Goal: Information Seeking & Learning: Learn about a topic

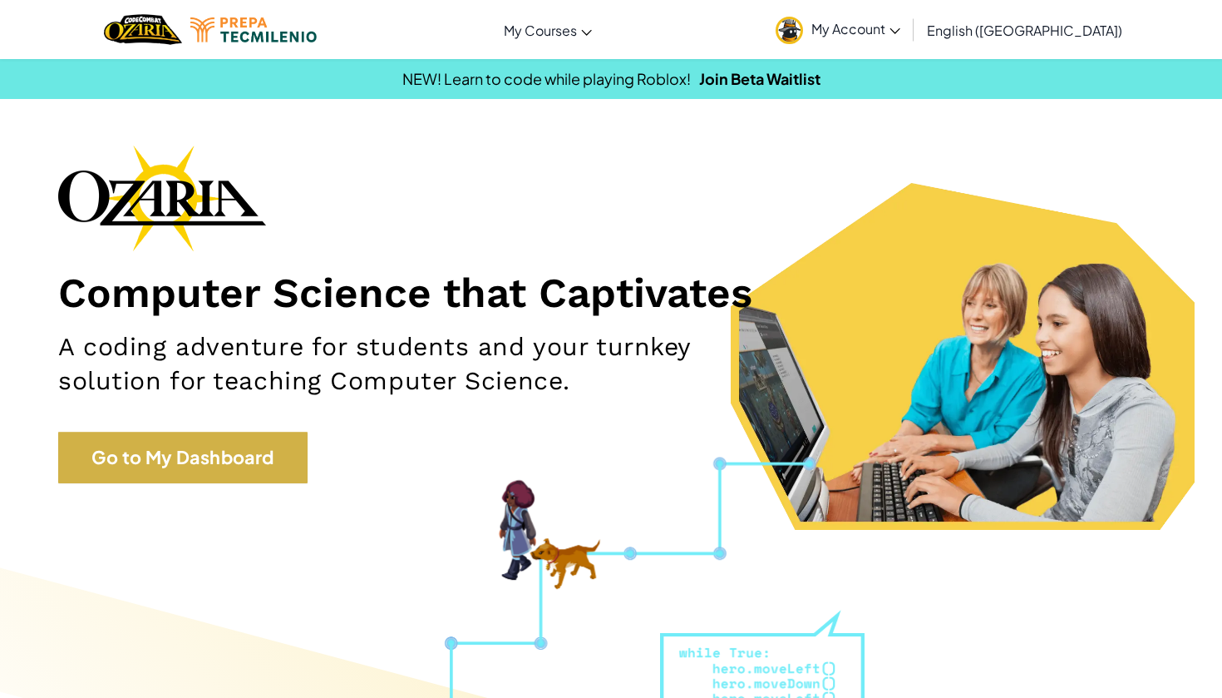
click at [200, 471] on link "Go to My Dashboard" at bounding box center [182, 457] width 249 height 52
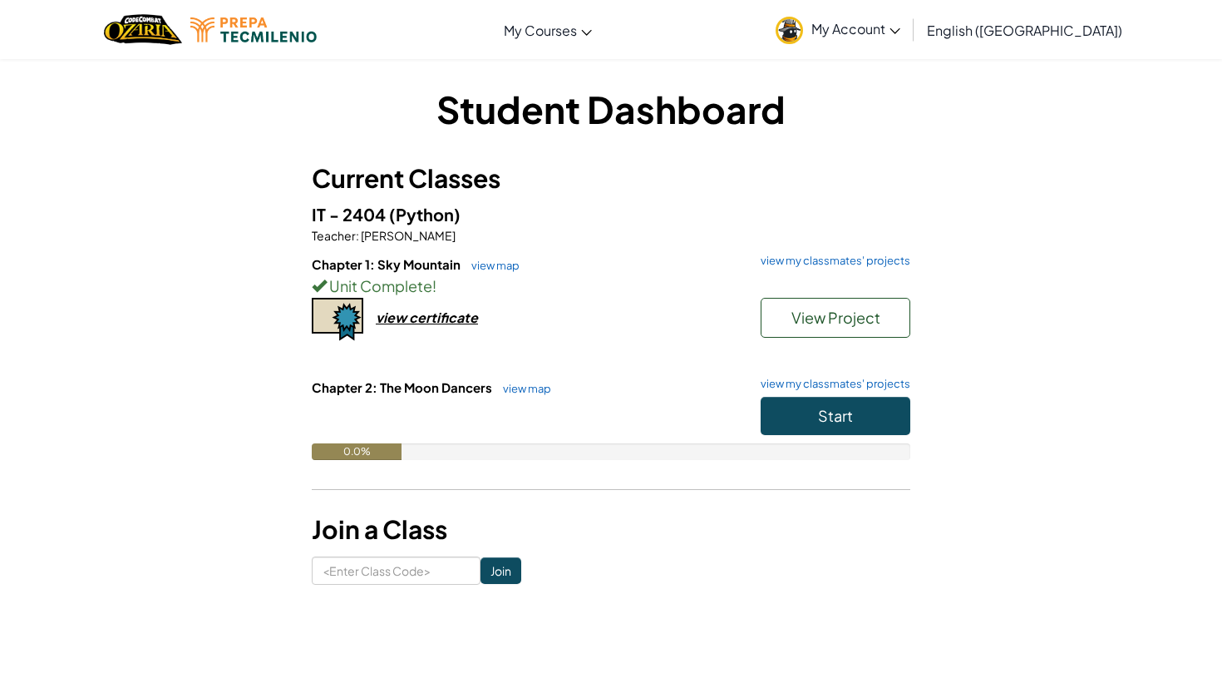
click at [890, 402] on button "Start" at bounding box center [836, 416] width 150 height 38
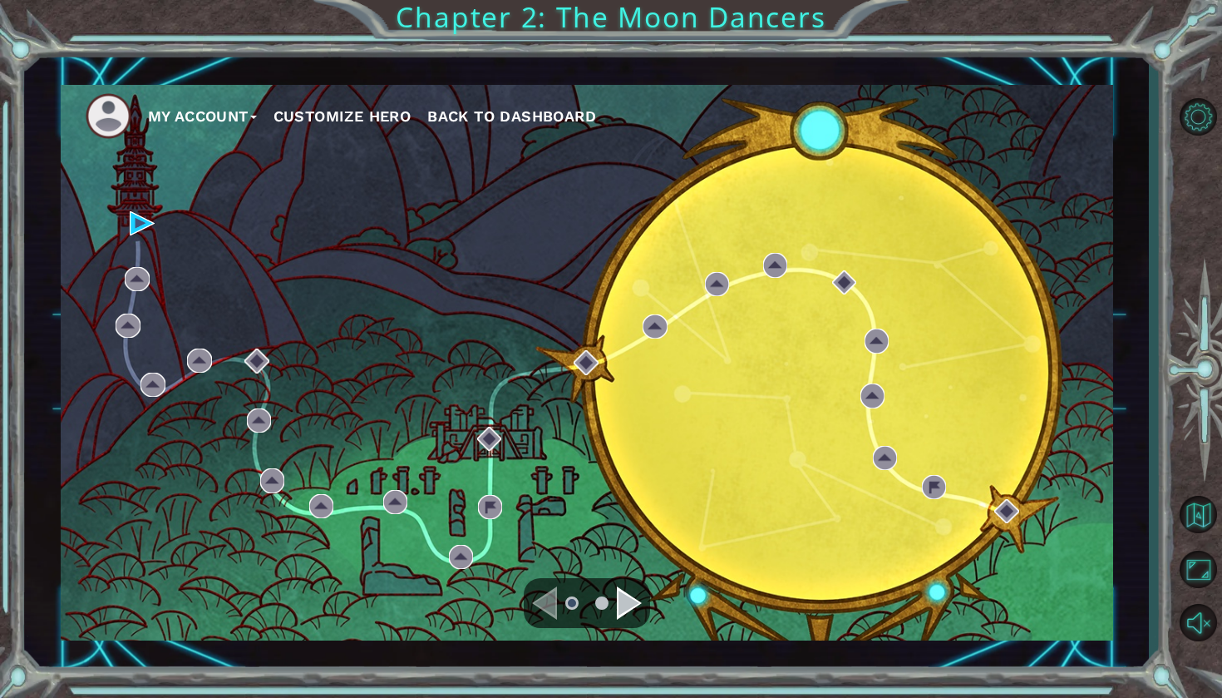
click at [632, 598] on div "Navigate to the next page" at bounding box center [629, 602] width 25 height 33
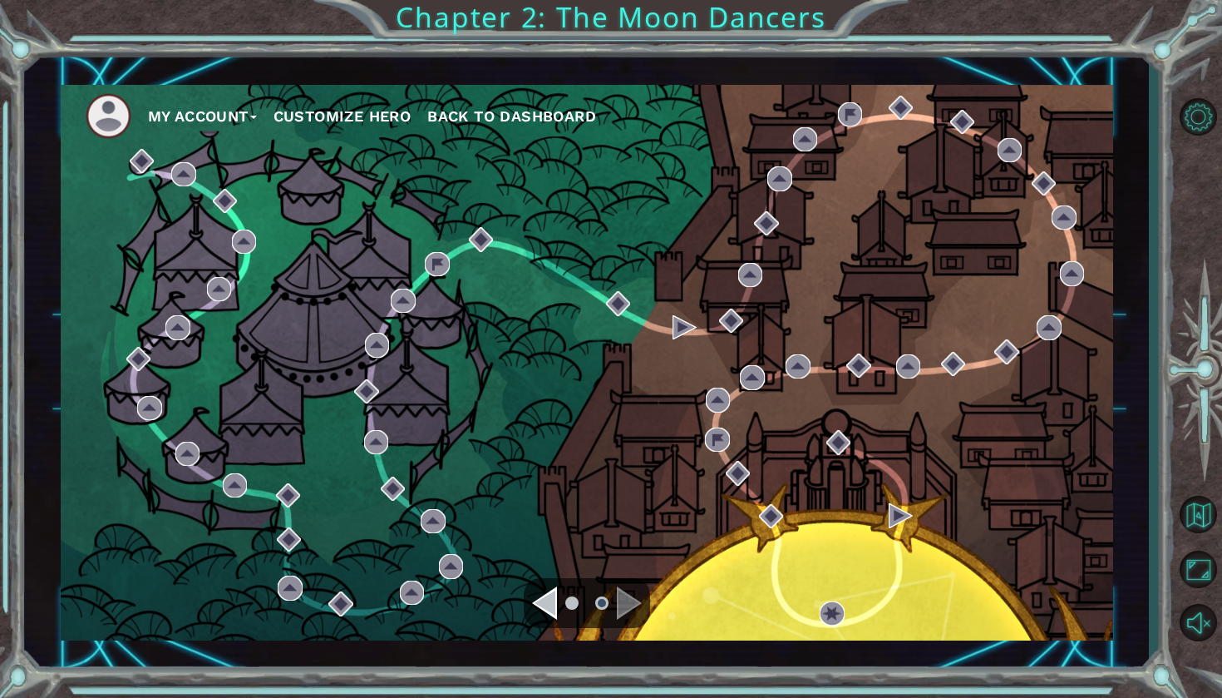
click at [560, 604] on ul at bounding box center [587, 602] width 60 height 33
click at [550, 601] on div "Navigate to the previous page" at bounding box center [544, 602] width 25 height 33
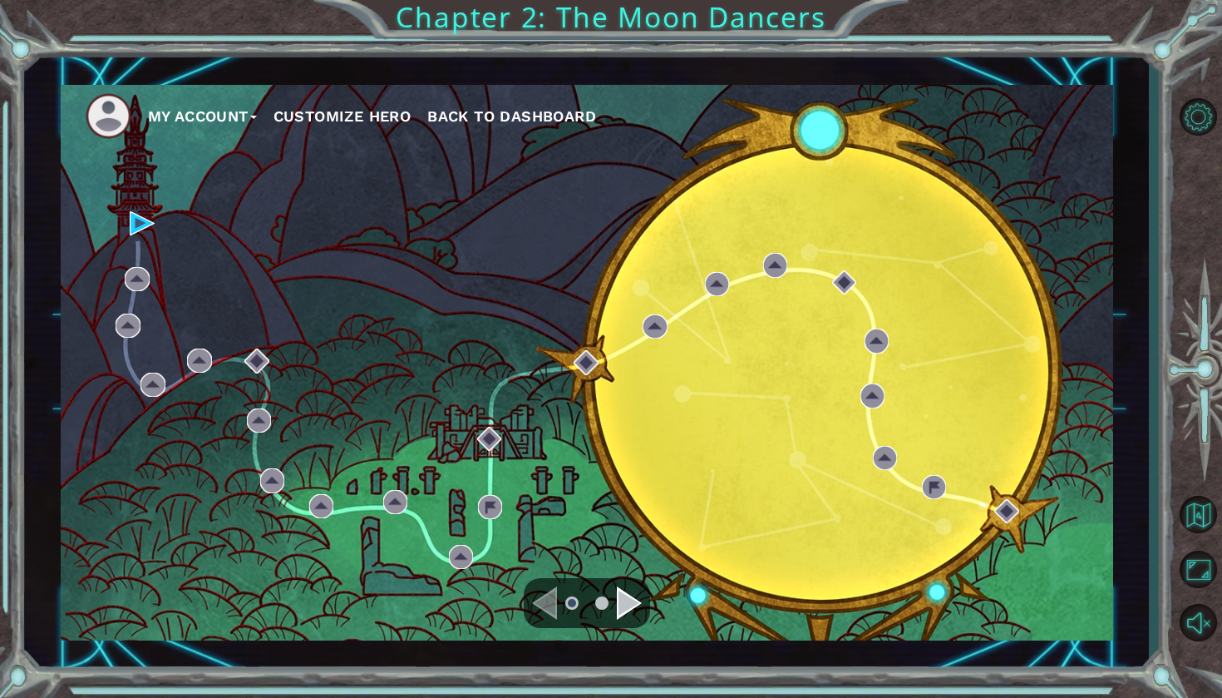
click at [631, 609] on div "Navigate to the next page" at bounding box center [629, 602] width 25 height 33
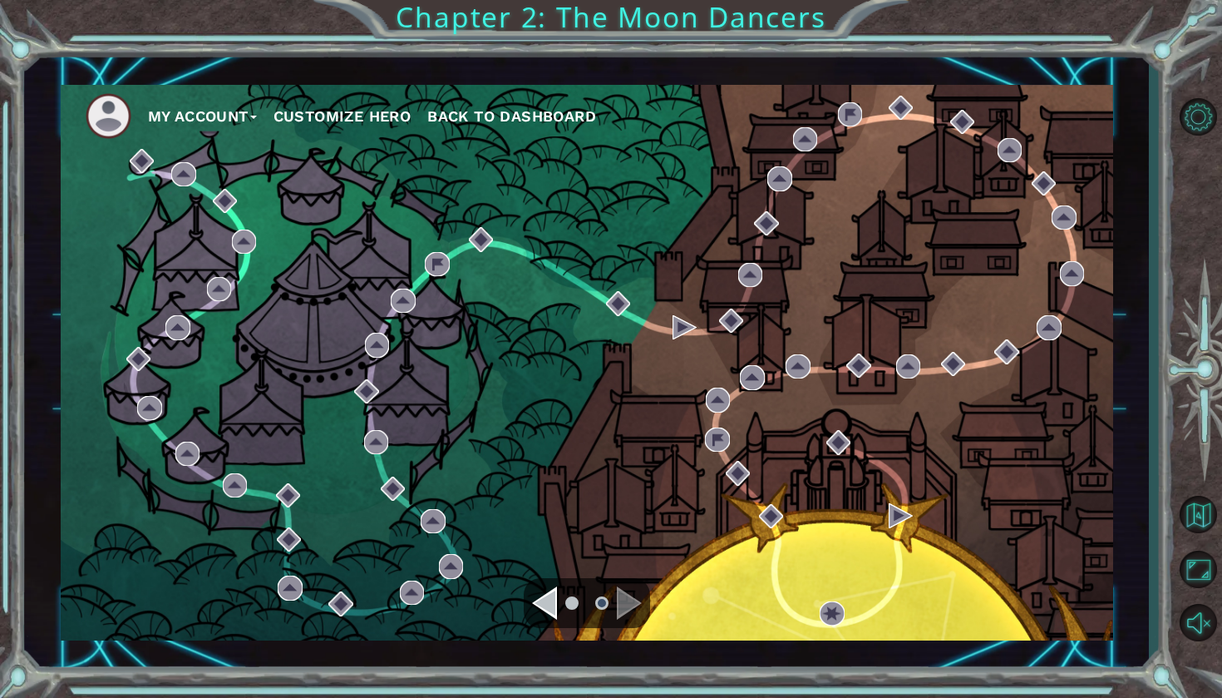
click at [631, 609] on div "Navigate to the next page" at bounding box center [629, 602] width 25 height 33
click at [546, 602] on div "Navigate to the previous page" at bounding box center [544, 602] width 25 height 33
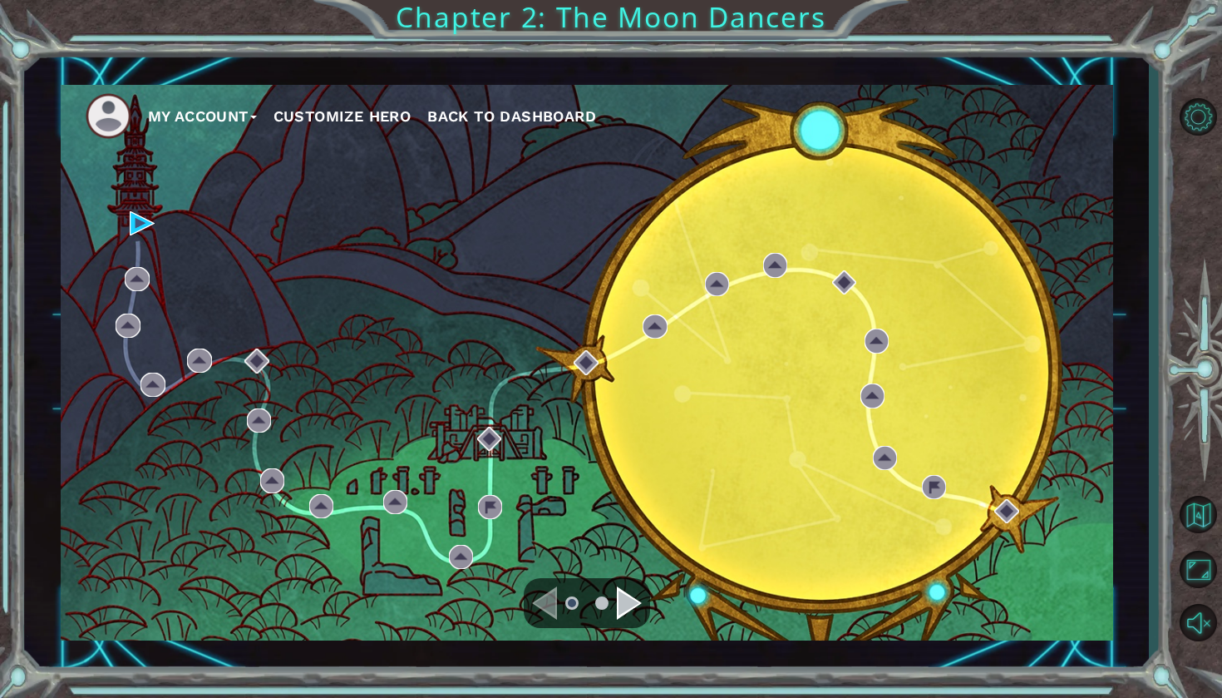
click at [627, 602] on div "Navigate to the next page" at bounding box center [629, 602] width 25 height 33
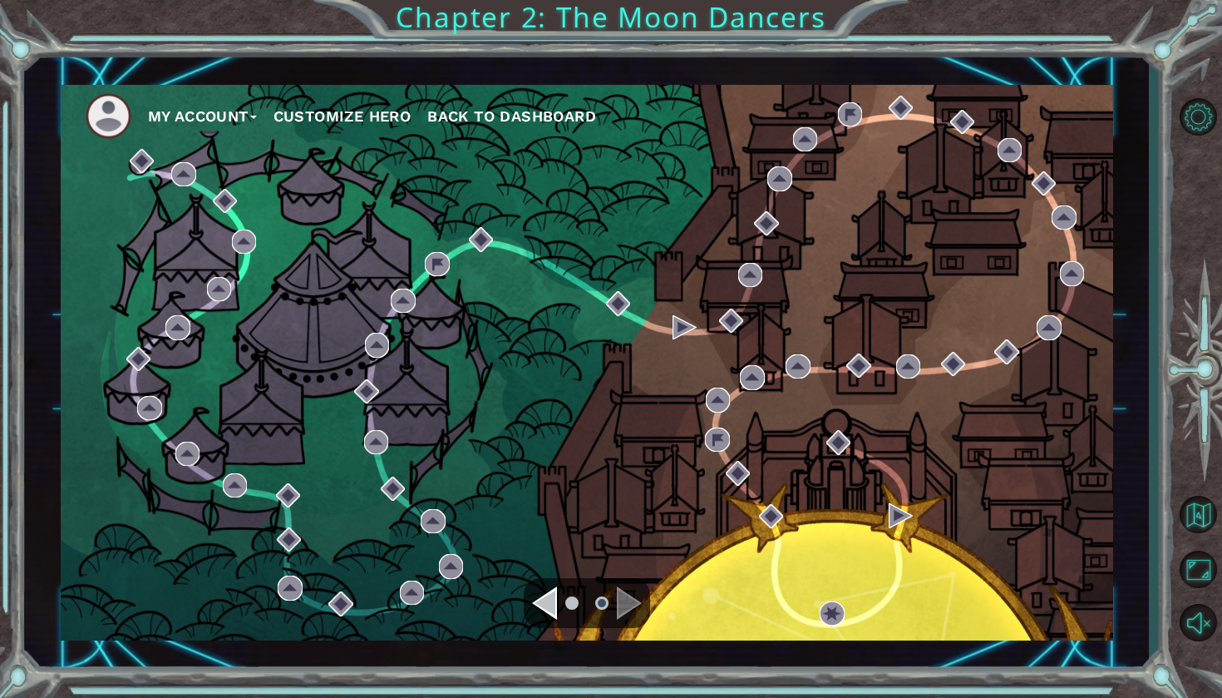
click at [558, 601] on ul at bounding box center [587, 602] width 60 height 33
click at [545, 605] on div "Navigate to the previous page" at bounding box center [544, 602] width 25 height 33
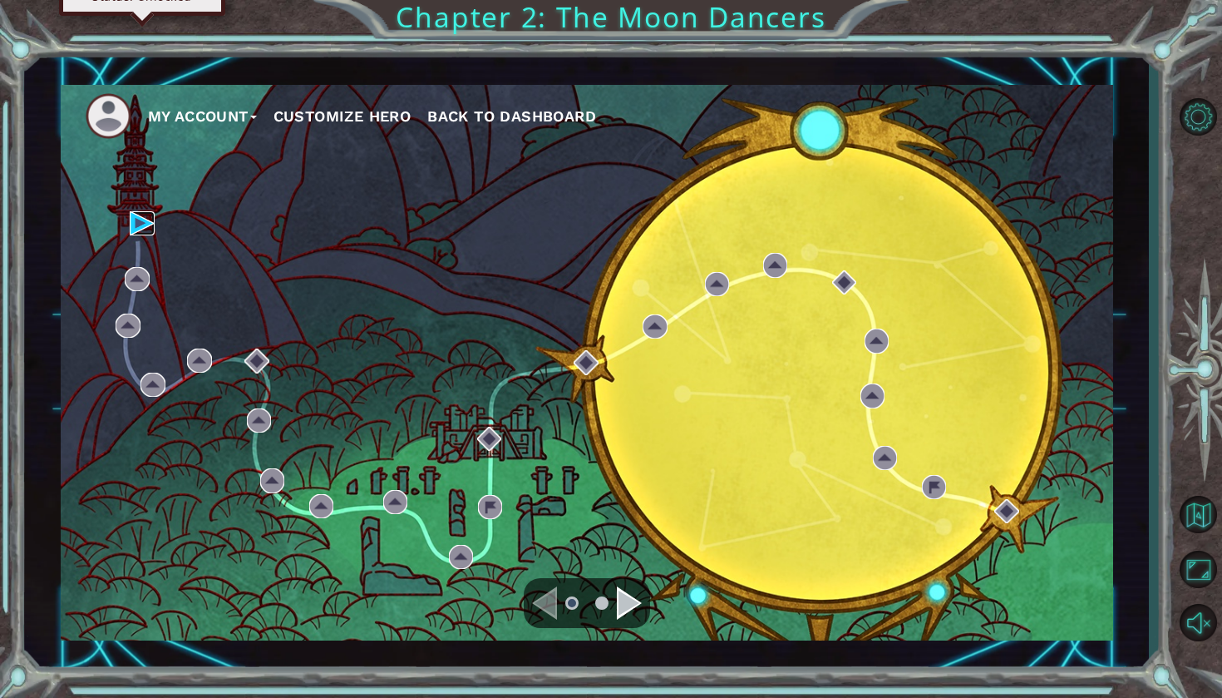
click at [141, 224] on img at bounding box center [142, 223] width 24 height 24
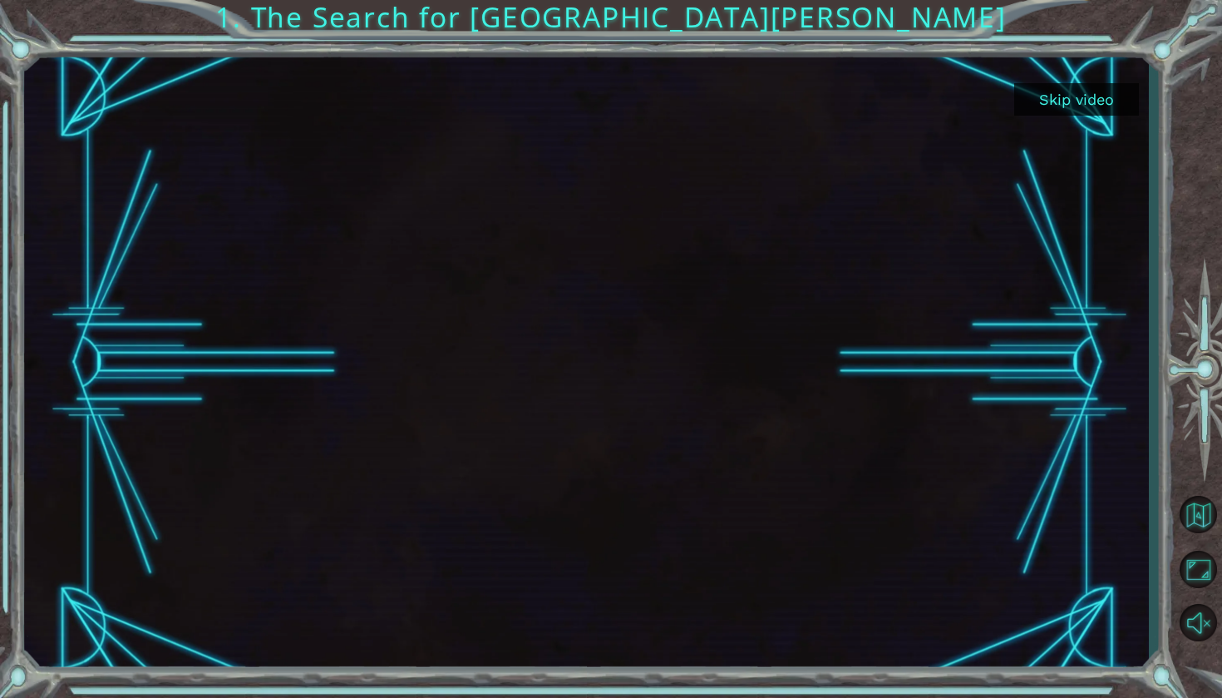
click at [1088, 102] on button "Skip video" at bounding box center [1076, 99] width 125 height 32
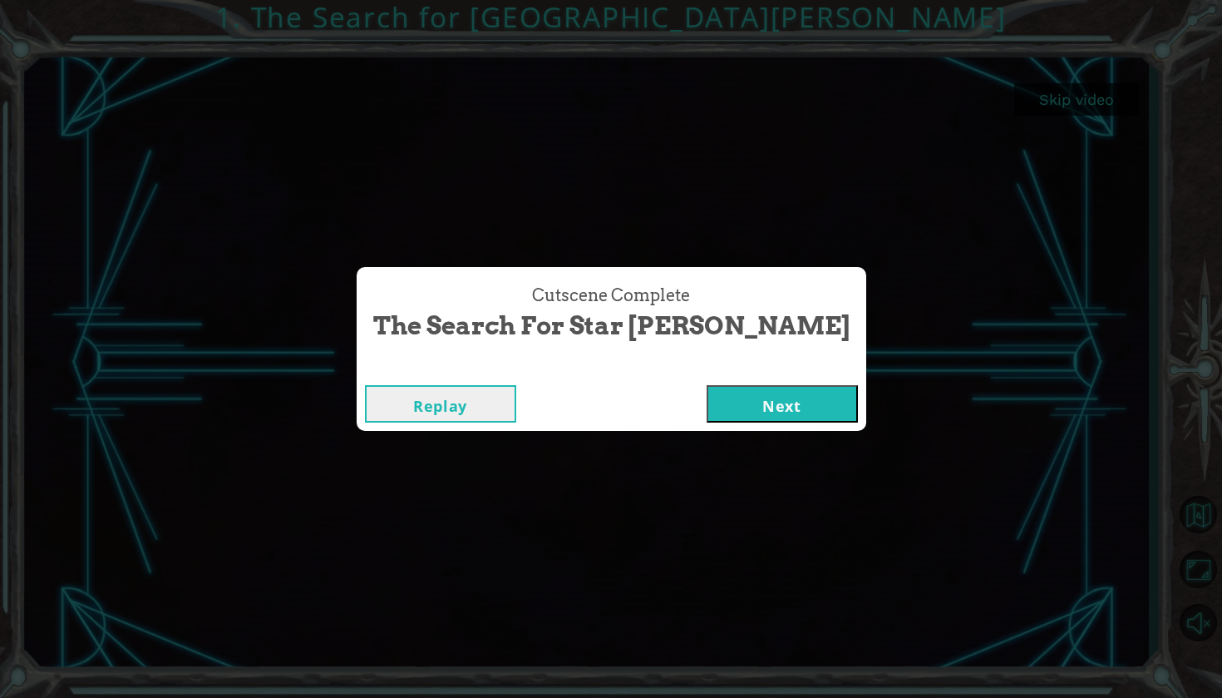
click at [742, 394] on button "Next" at bounding box center [782, 403] width 151 height 37
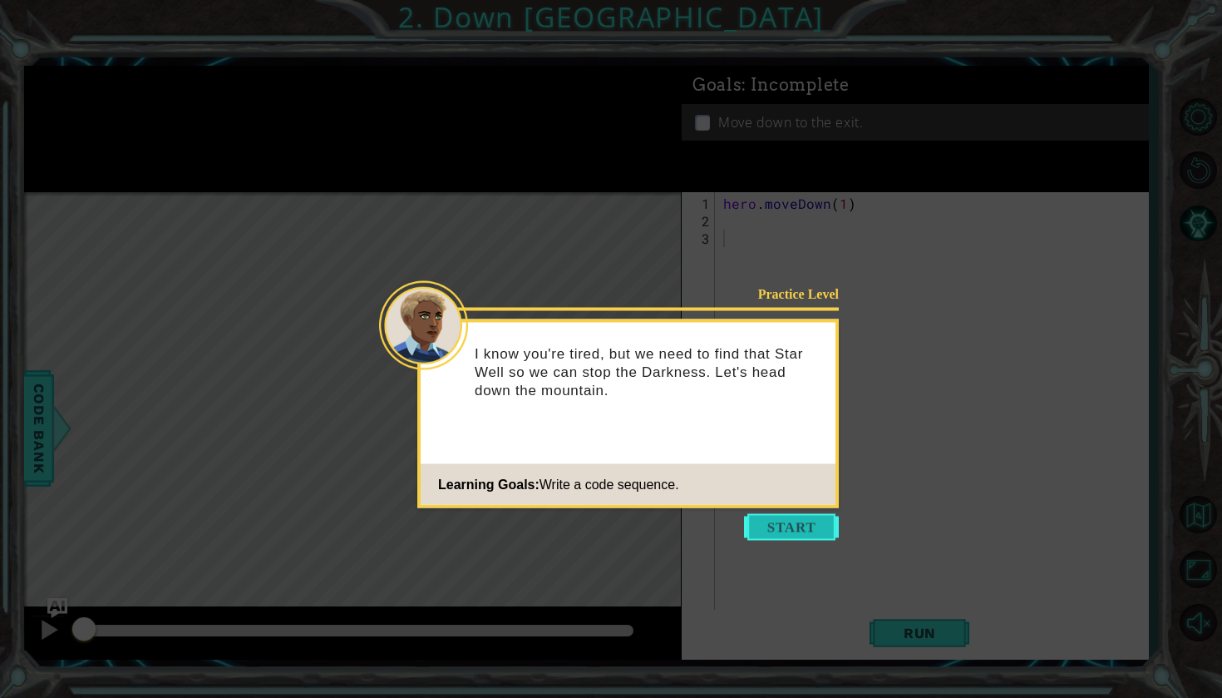
click at [806, 527] on button "Start" at bounding box center [791, 527] width 95 height 27
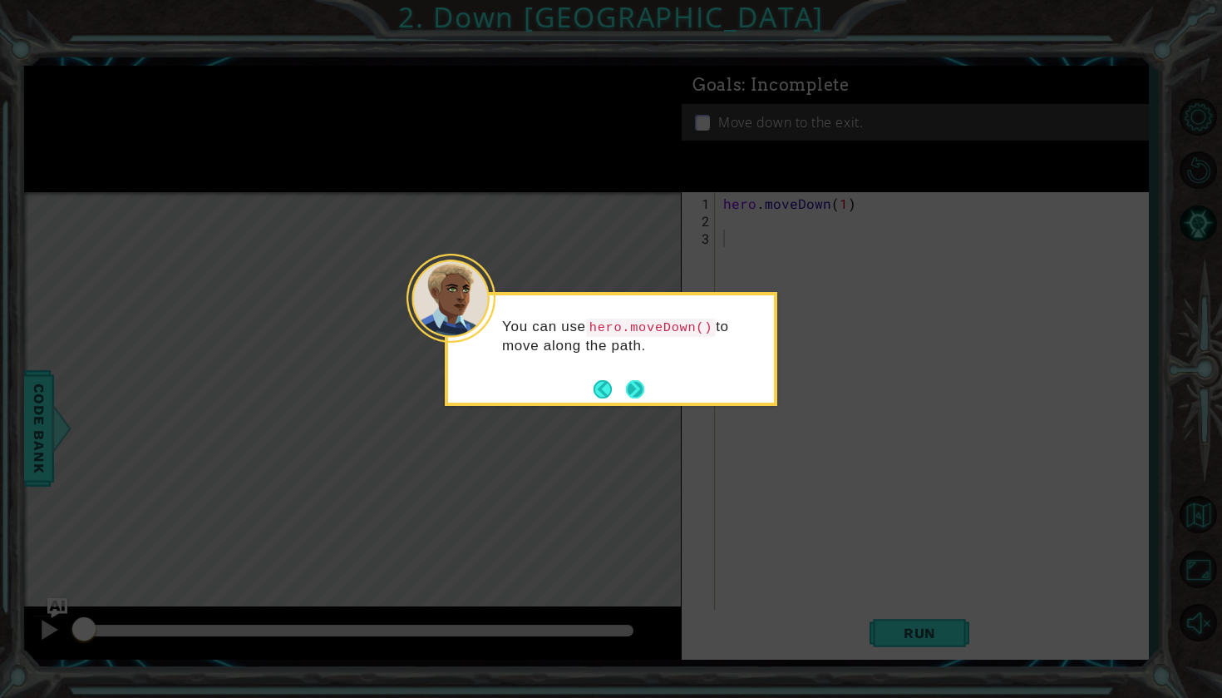
click at [643, 387] on button "Next" at bounding box center [635, 388] width 19 height 19
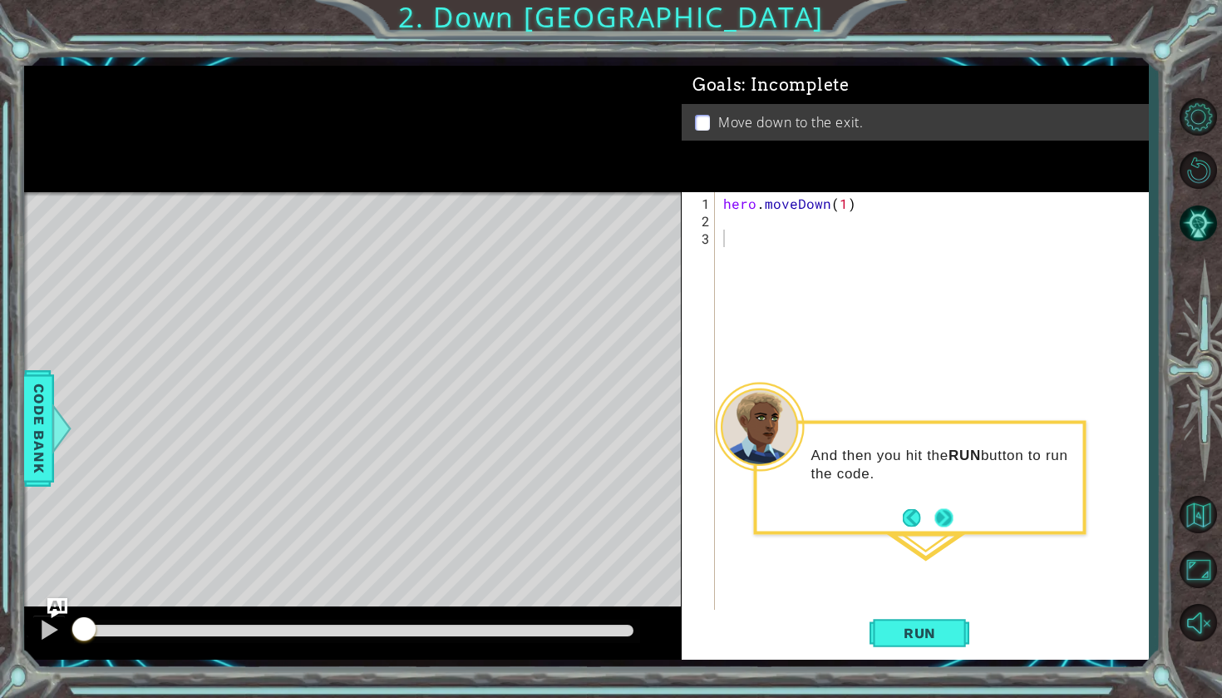
click at [948, 518] on button "Next" at bounding box center [944, 517] width 31 height 31
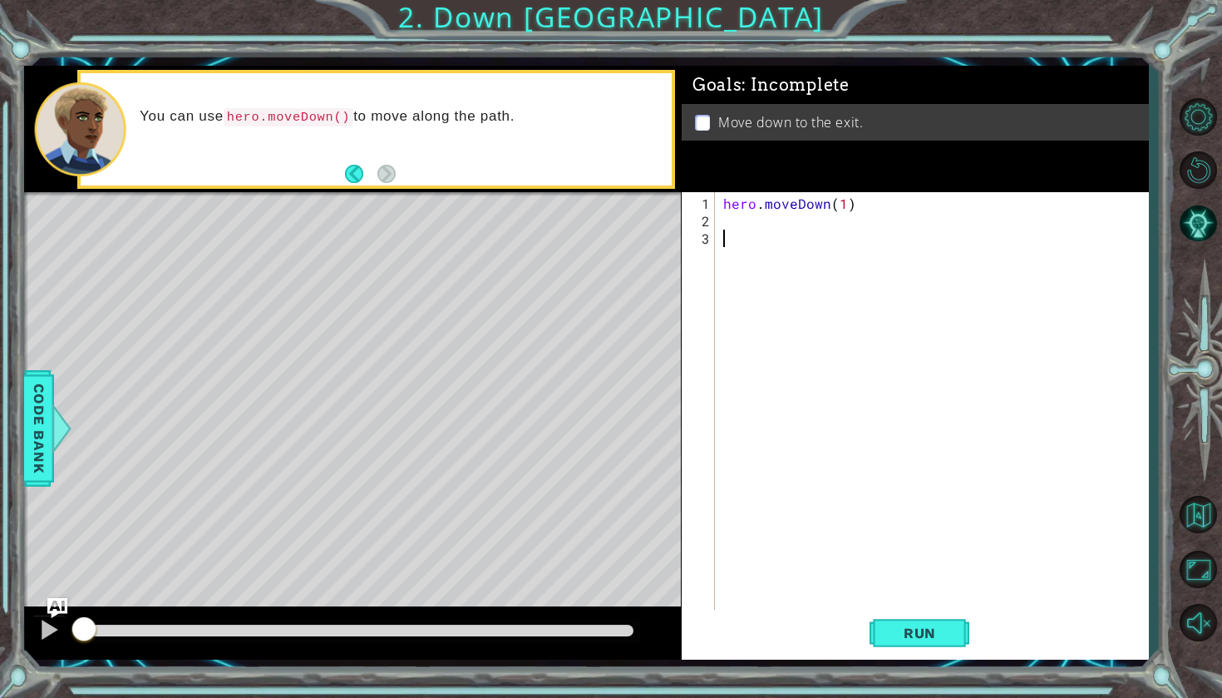
click at [732, 219] on div "hero . moveDown ( 1 )" at bounding box center [936, 422] width 432 height 454
type textarea "h"
click at [841, 202] on div "hero . moveDown ( 1 )" at bounding box center [936, 422] width 432 height 454
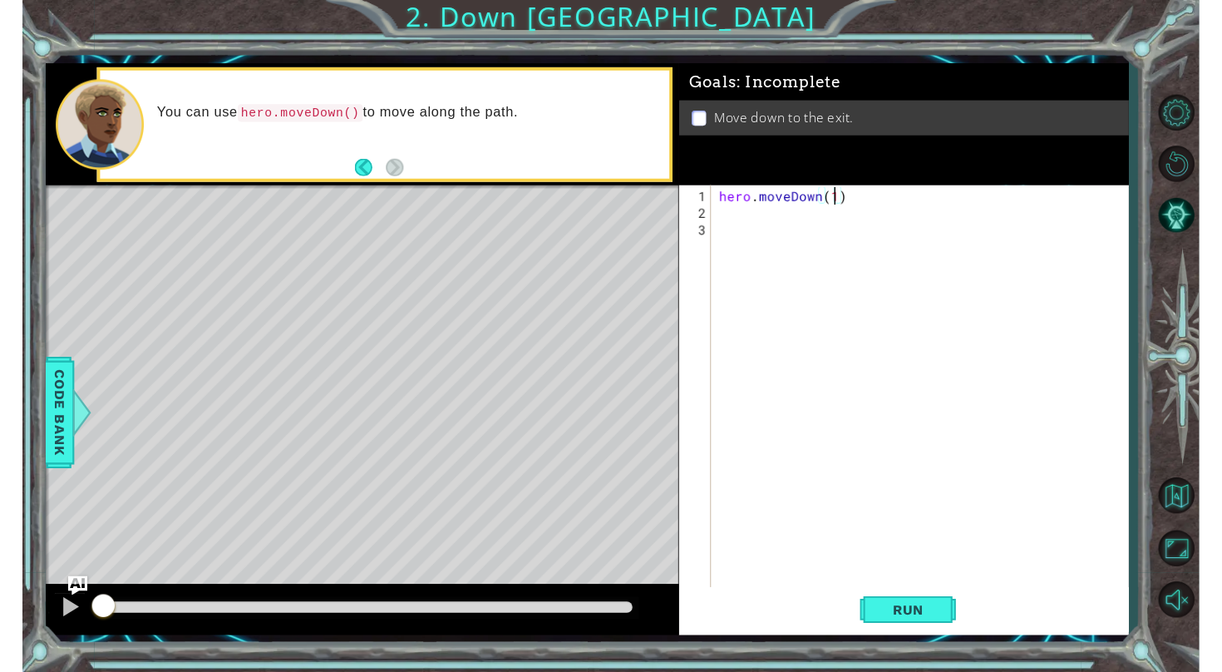
scroll to position [0, 7]
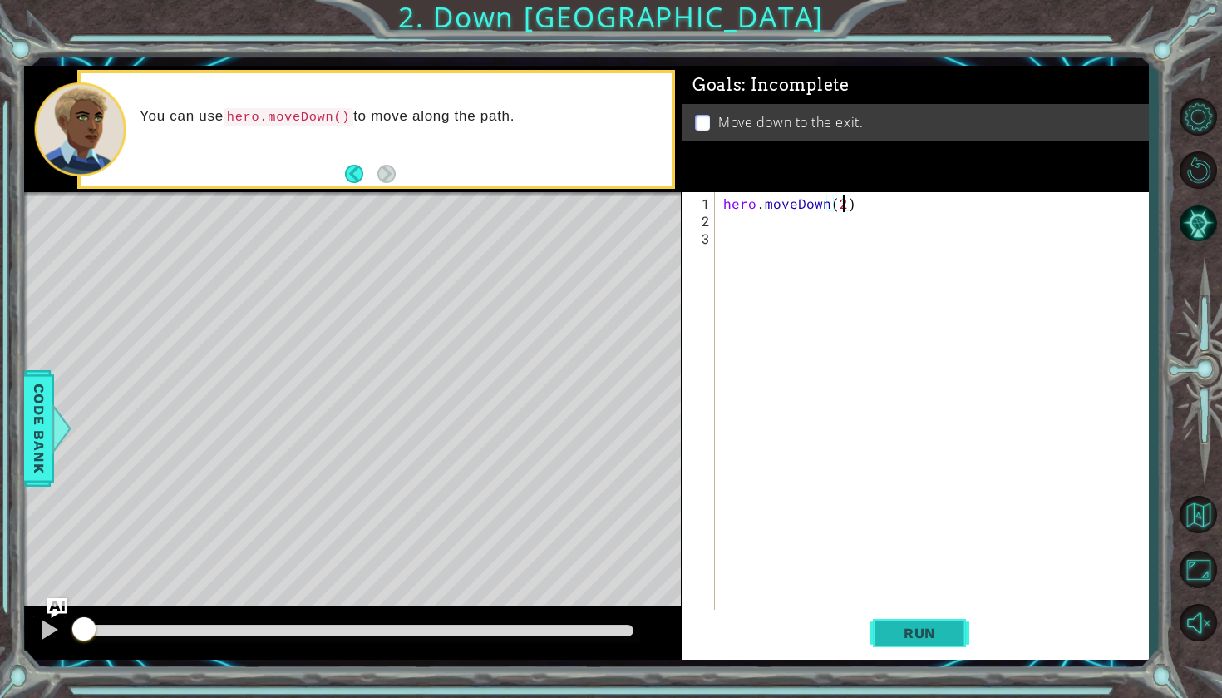
type textarea "hero.moveDown(2)"
click at [936, 636] on span "Run" at bounding box center [920, 632] width 66 height 17
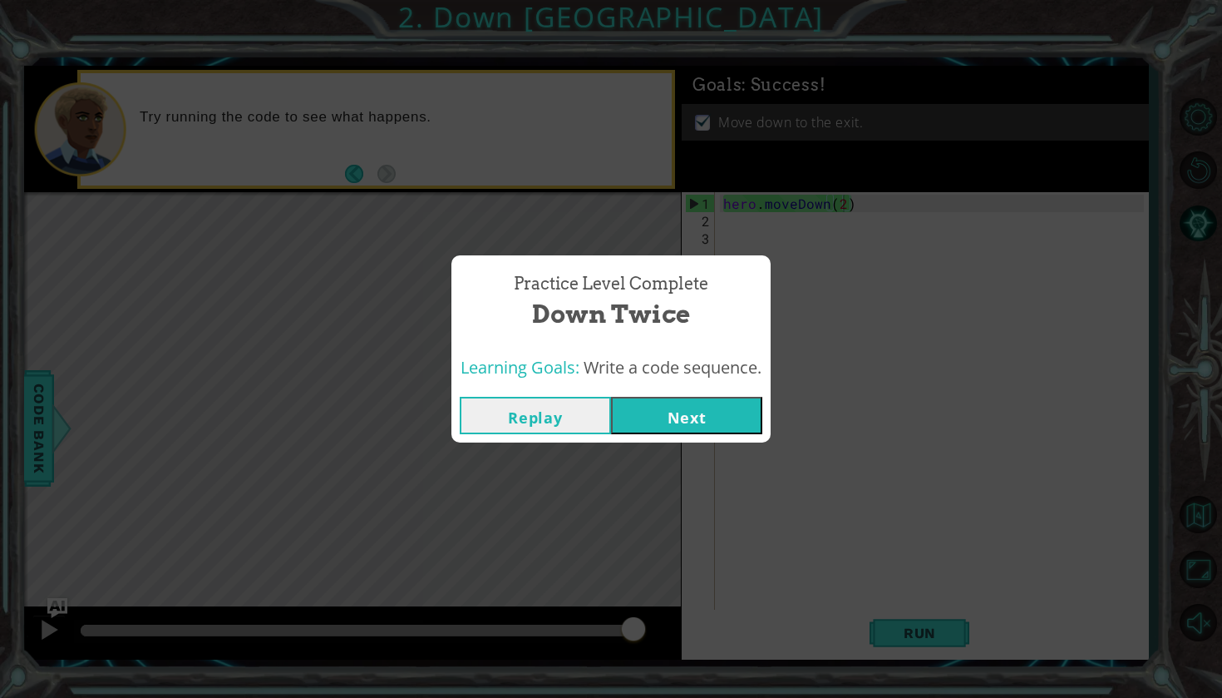
click at [657, 415] on button "Next" at bounding box center [686, 415] width 151 height 37
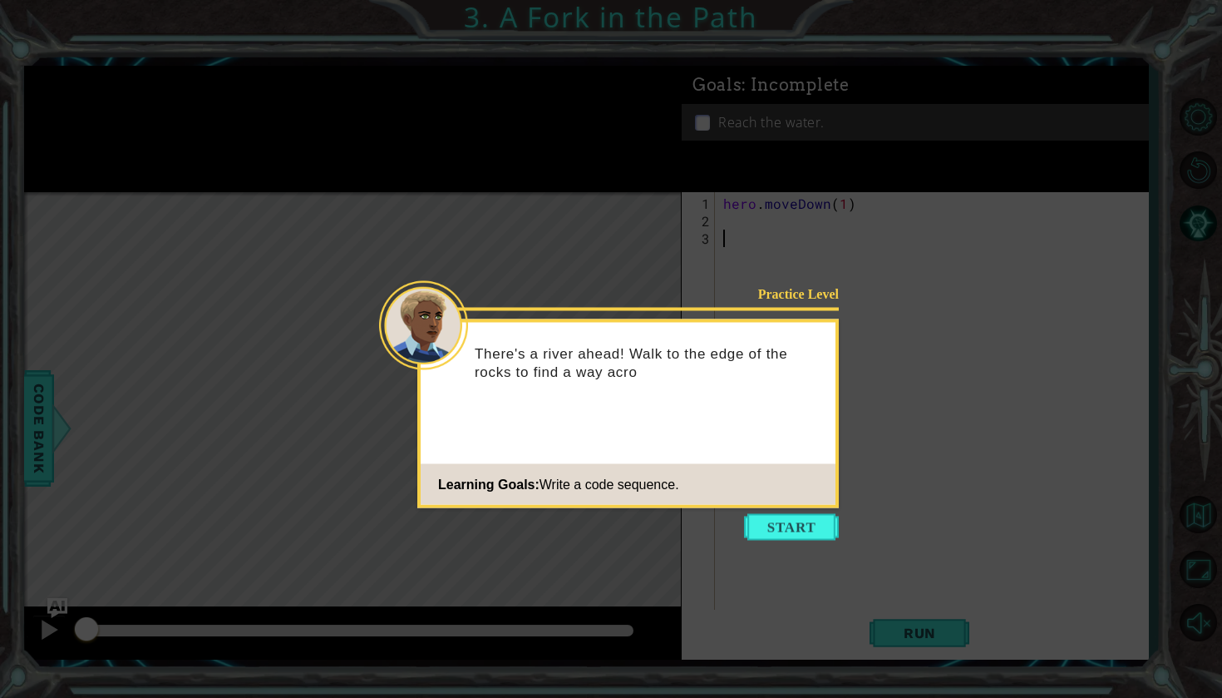
drag, startPoint x: 522, startPoint y: 322, endPoint x: 505, endPoint y: 293, distance: 33.9
click at [505, 293] on body "1 ההההההההההההההההההההההההההההההההההההההההההההההההההההההההההההההההההההההההההההה…" at bounding box center [611, 349] width 1222 height 698
click at [797, 525] on button "Start" at bounding box center [791, 527] width 95 height 27
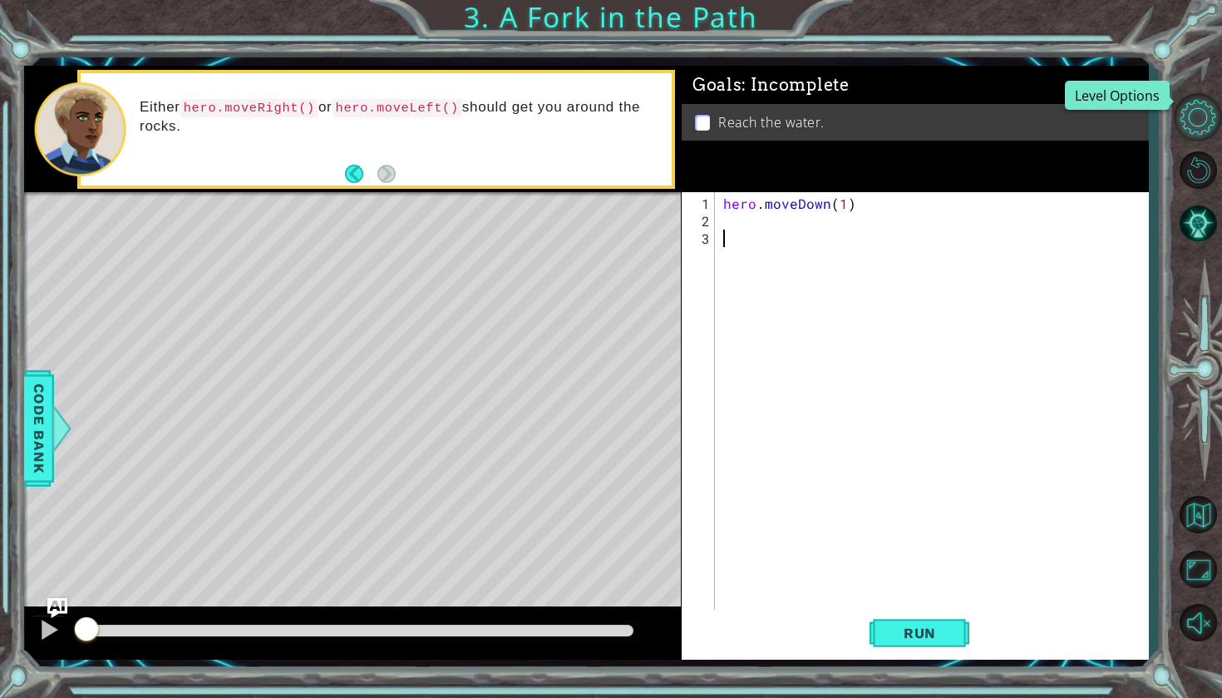
click at [1191, 127] on button "Level Options" at bounding box center [1198, 117] width 48 height 48
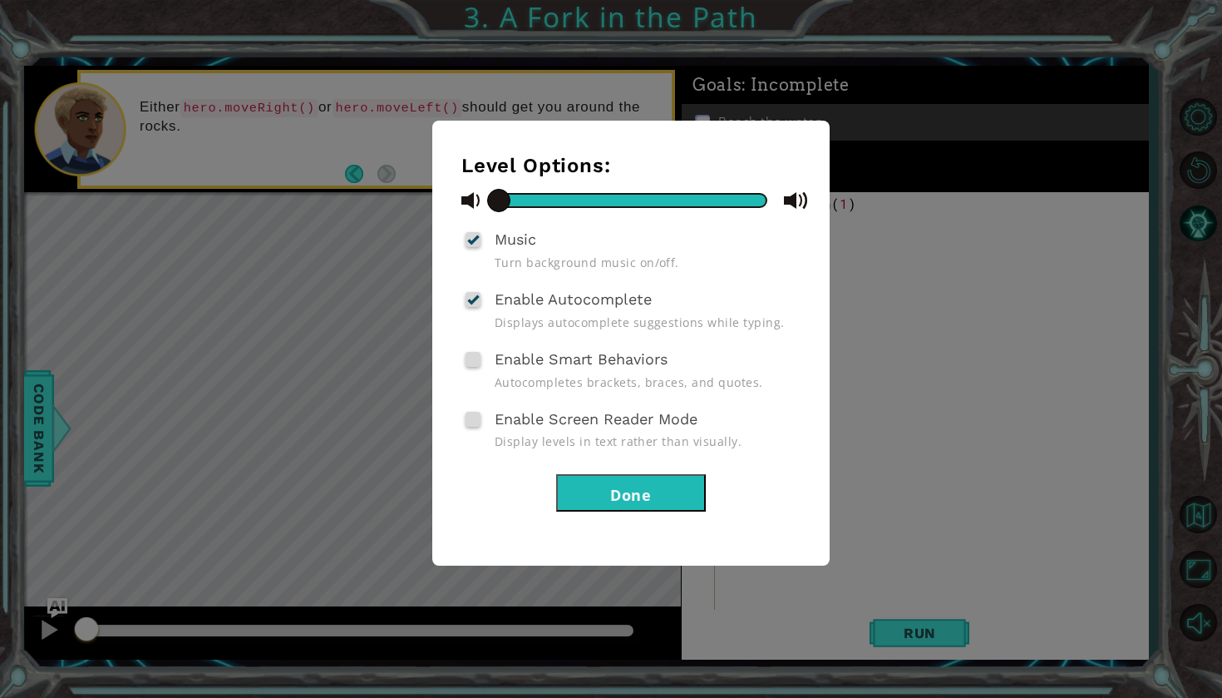
click at [609, 496] on button "Done" at bounding box center [631, 492] width 150 height 37
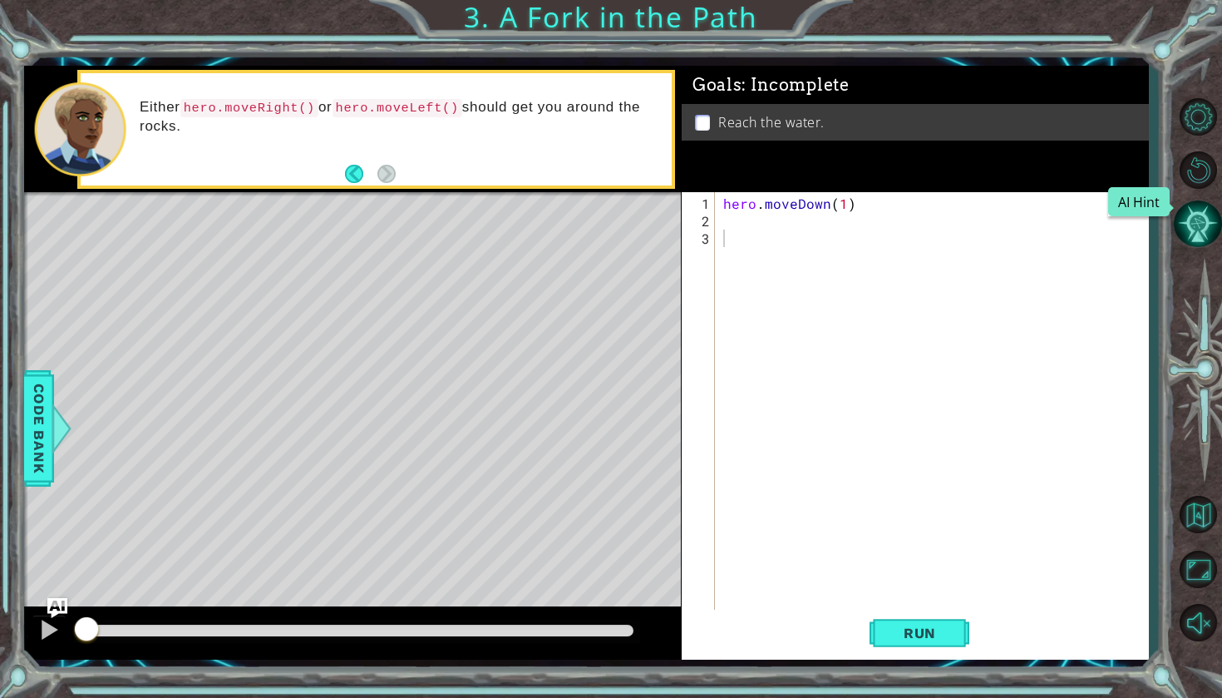
click at [1215, 233] on button "AI Hint" at bounding box center [1198, 224] width 48 height 48
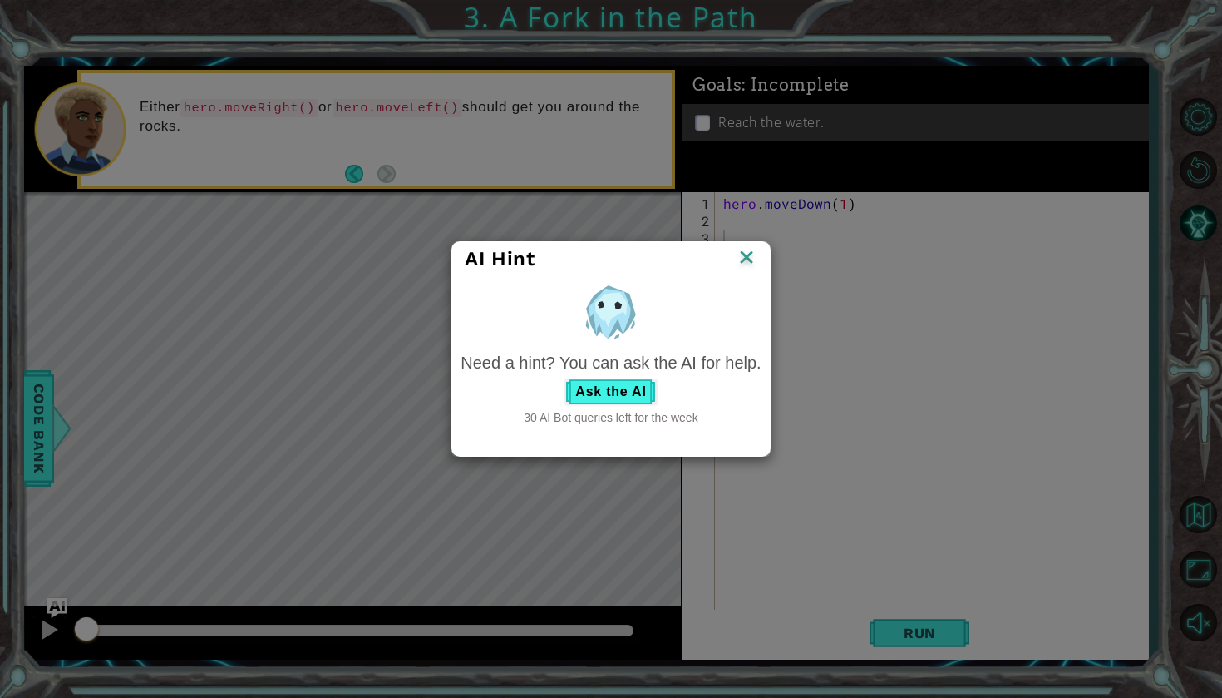
click at [748, 259] on img at bounding box center [747, 258] width 22 height 25
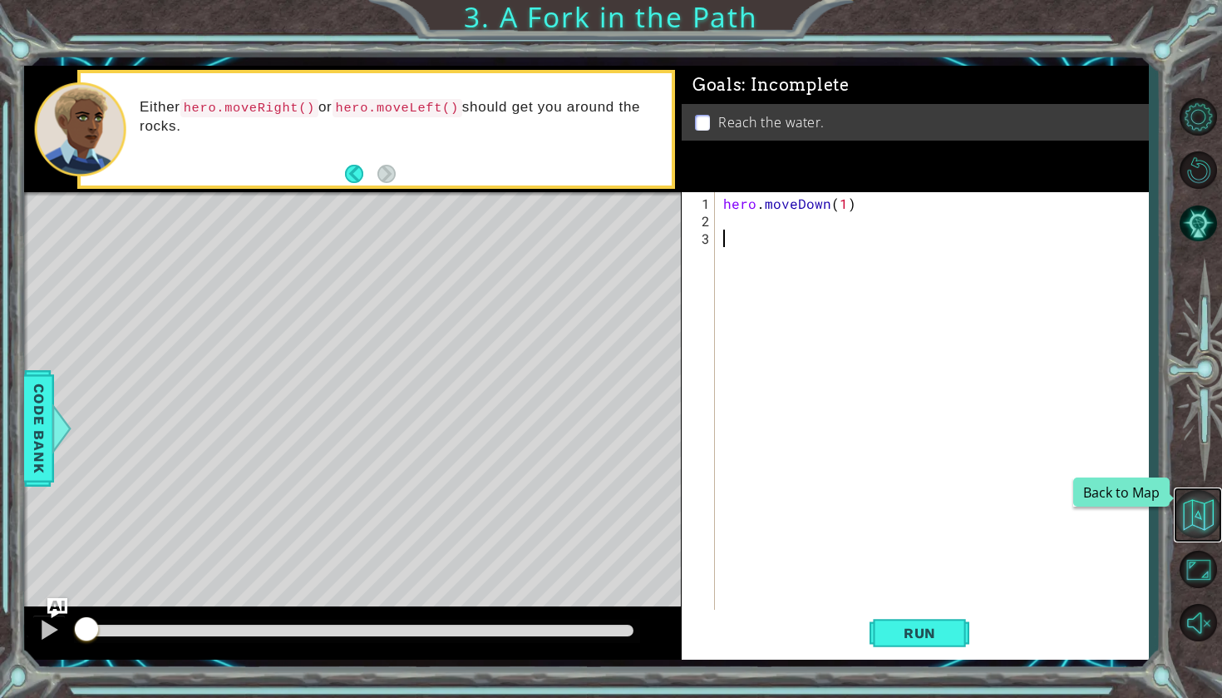
click at [1205, 518] on button "Back to Map" at bounding box center [1198, 514] width 48 height 48
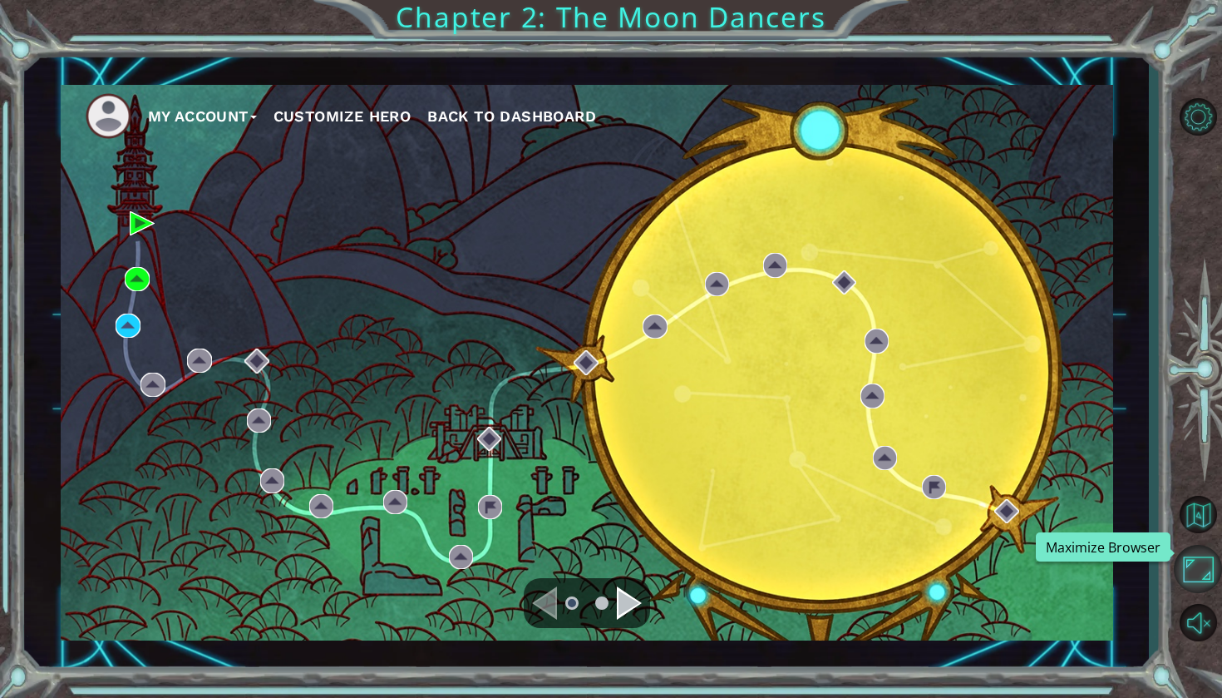
click at [1206, 556] on button "Maximize Browser" at bounding box center [1198, 569] width 48 height 48
click at [622, 604] on div "Navigate to the next page" at bounding box center [629, 602] width 25 height 33
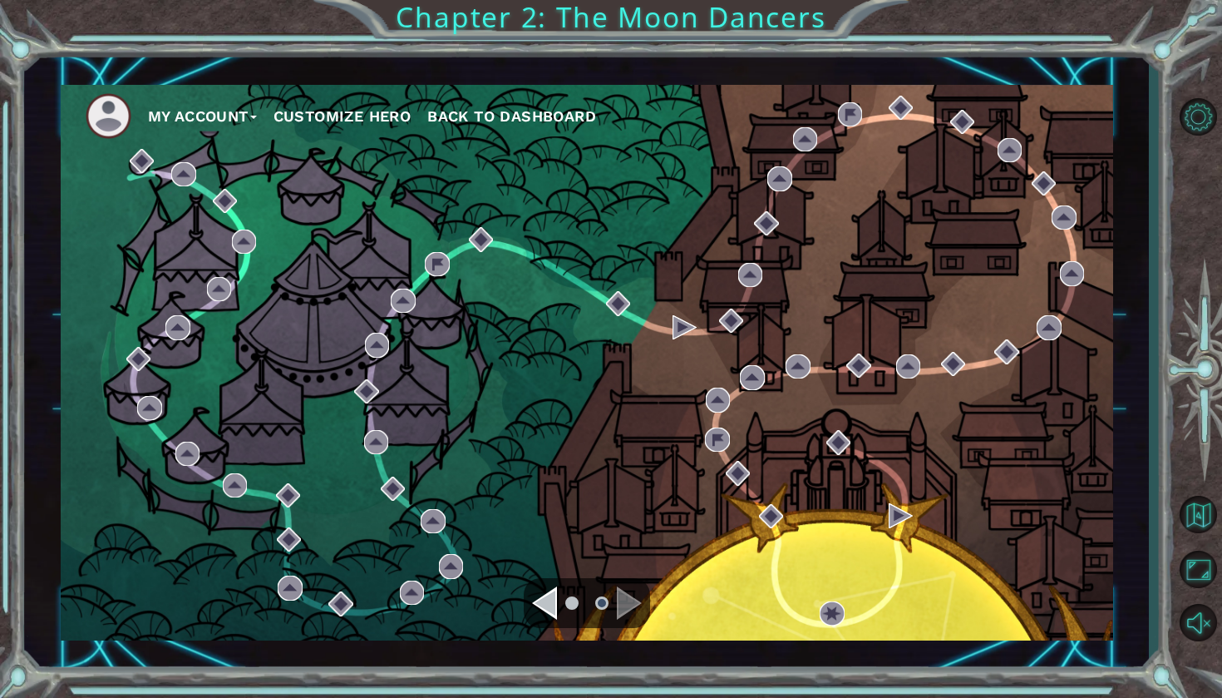
click at [545, 597] on div "Navigate to the previous page" at bounding box center [544, 602] width 25 height 33
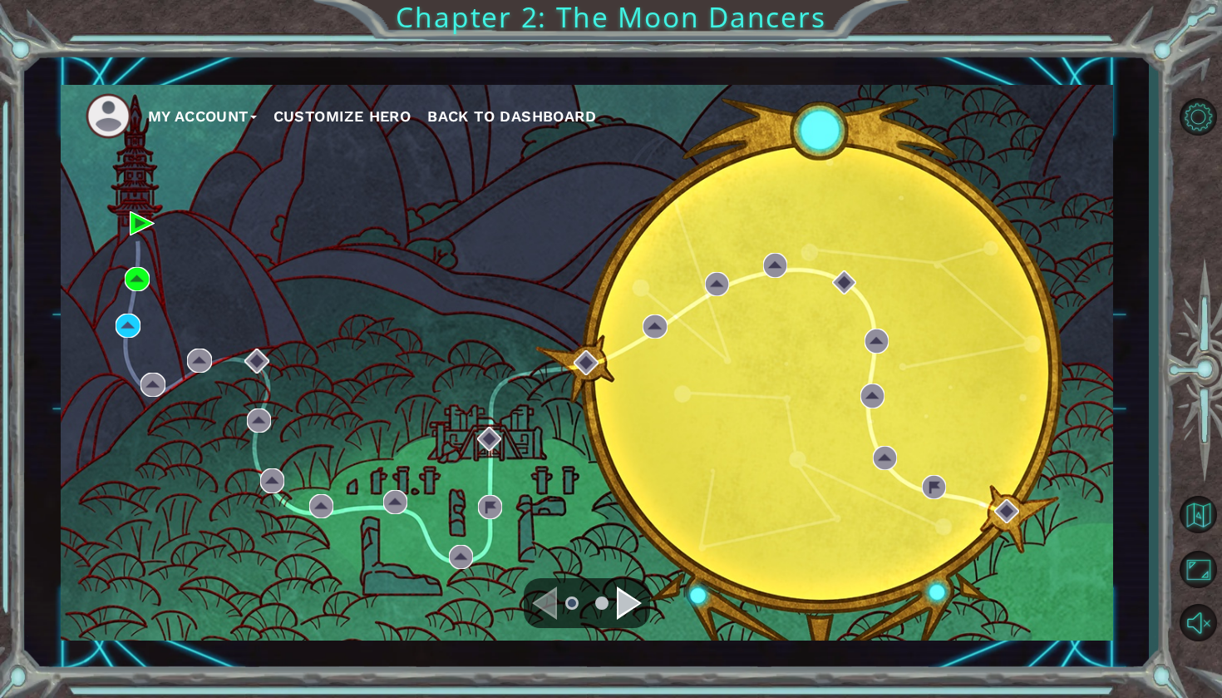
click at [620, 602] on div "Navigate to the next page" at bounding box center [629, 602] width 25 height 33
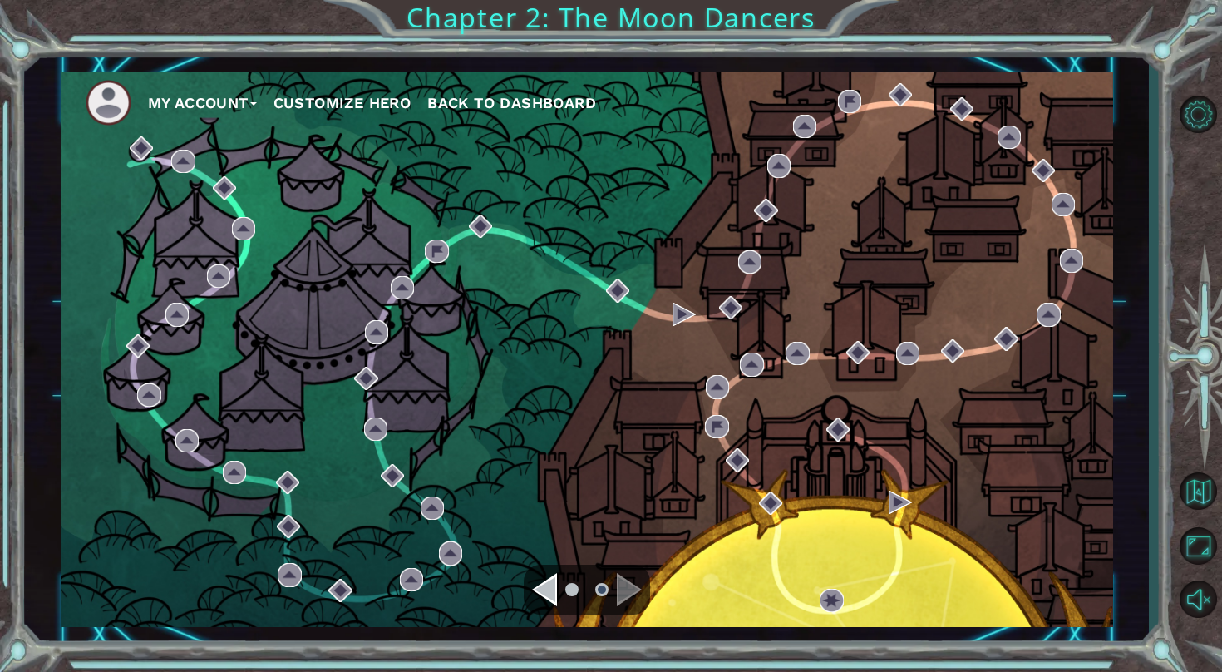
click at [671, 237] on div "My Account Customize Hero Back to Dashboard" at bounding box center [587, 348] width 1053 height 555
click at [758, 235] on div "My Account Customize Hero Back to Dashboard" at bounding box center [587, 348] width 1053 height 555
drag, startPoint x: 757, startPoint y: 285, endPoint x: 757, endPoint y: 331, distance: 45.7
click at [757, 329] on div "My Account Customize Hero Back to Dashboard" at bounding box center [587, 348] width 1053 height 555
click at [723, 334] on div "My Account Customize Hero Back to Dashboard" at bounding box center [587, 348] width 1053 height 555
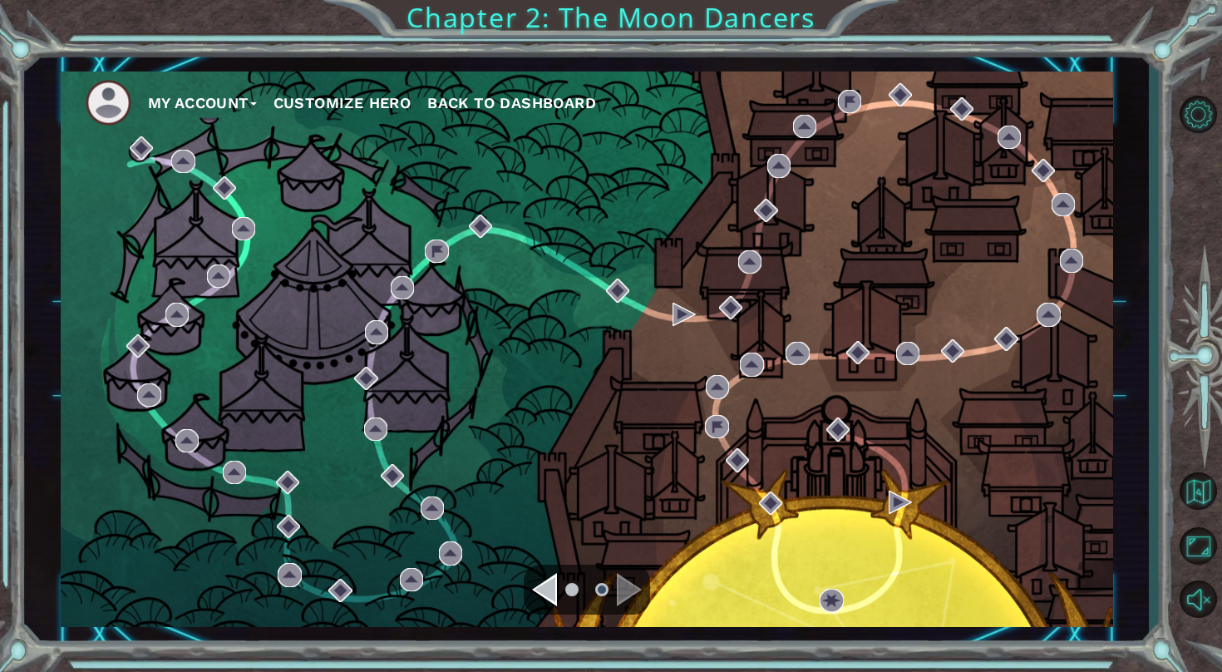
click at [546, 603] on div "Navigate to the previous page" at bounding box center [544, 589] width 25 height 33
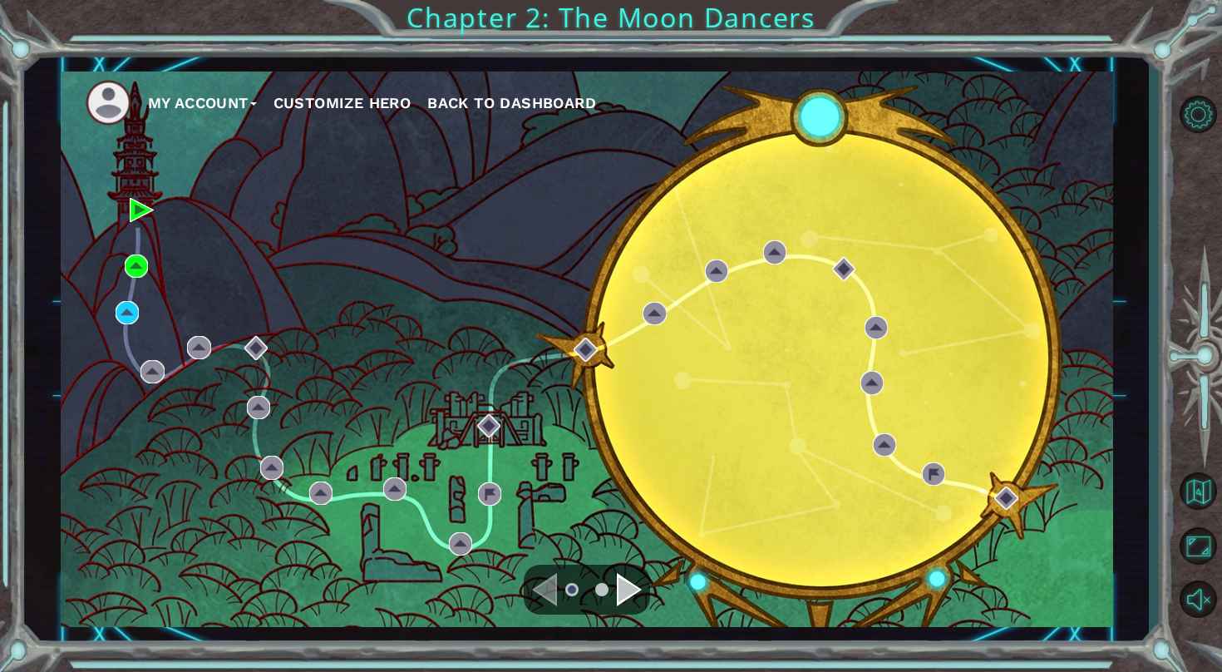
click at [454, 101] on span "Back to Dashboard" at bounding box center [511, 102] width 169 height 17
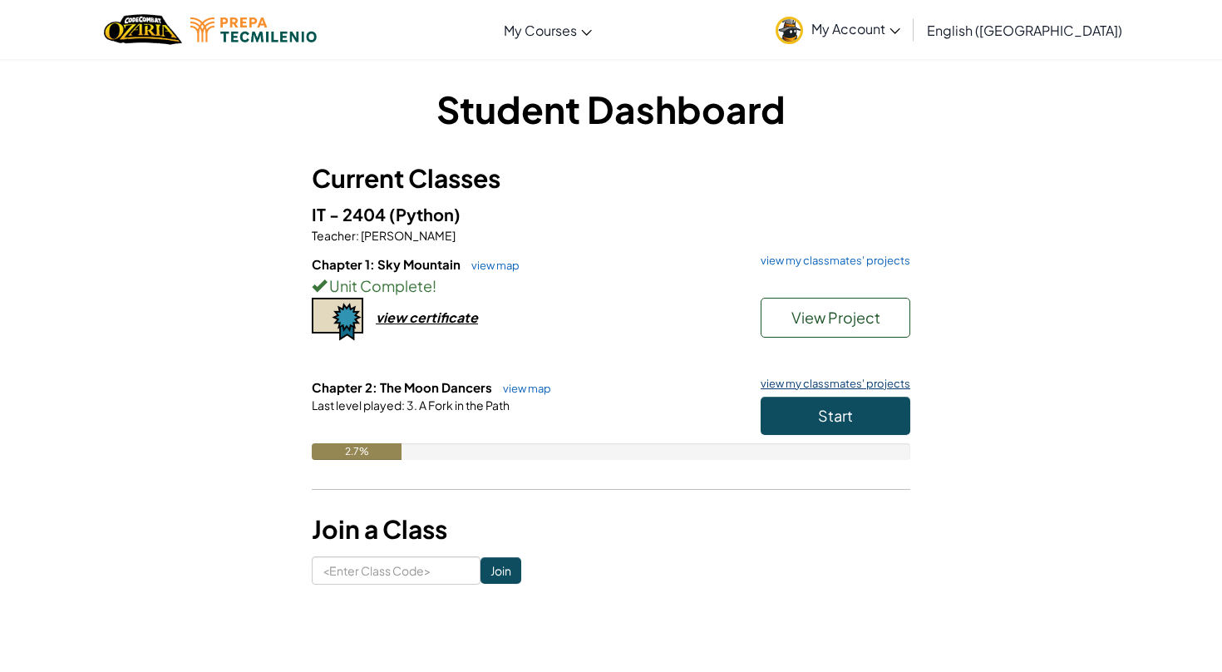
click at [867, 386] on link "view my classmates' projects" at bounding box center [831, 383] width 158 height 11
click at [509, 386] on link "view map" at bounding box center [523, 388] width 57 height 13
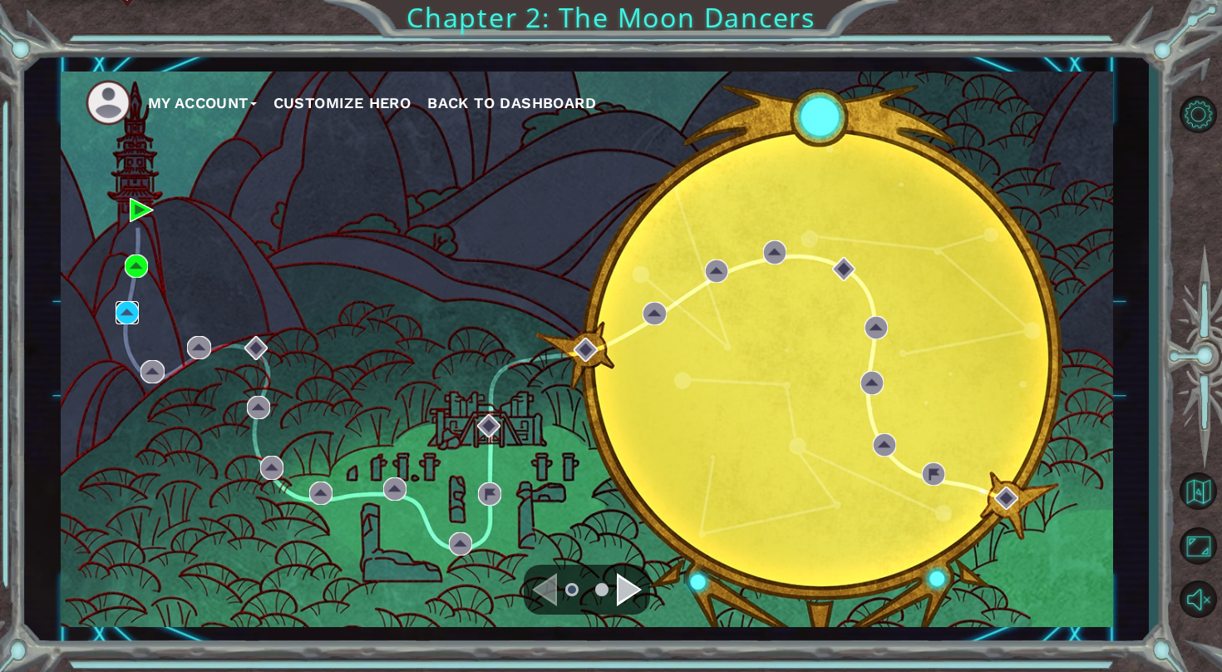
click at [132, 312] on img at bounding box center [127, 312] width 23 height 23
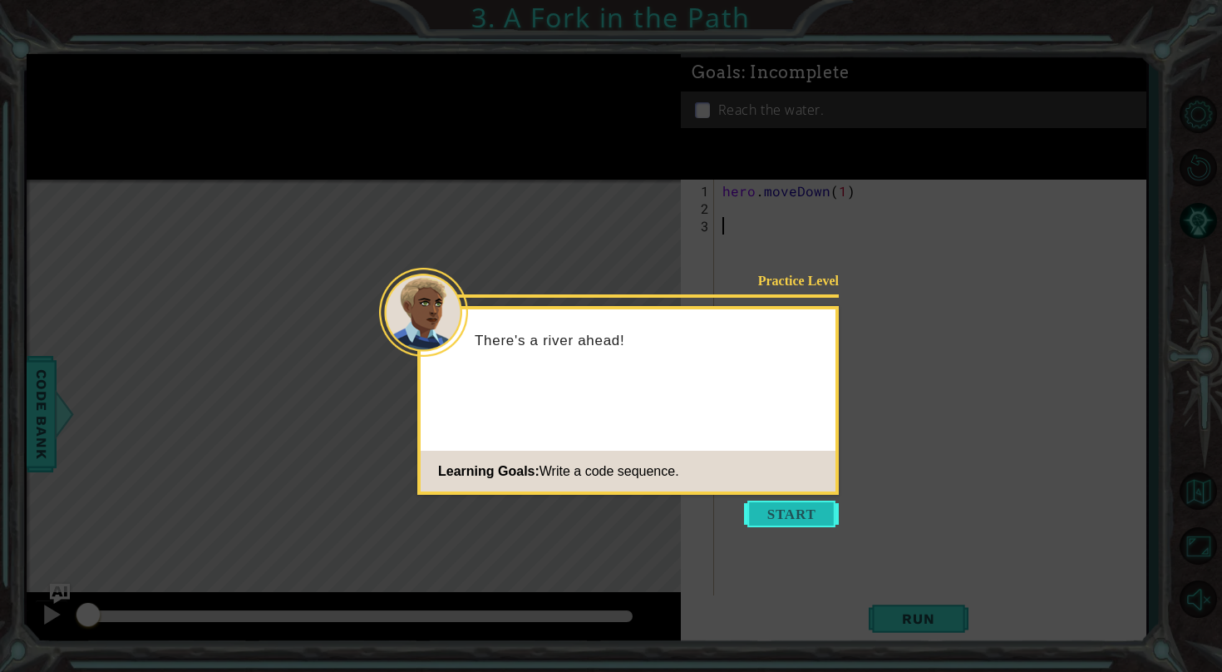
click at [814, 514] on button "Start" at bounding box center [791, 513] width 95 height 27
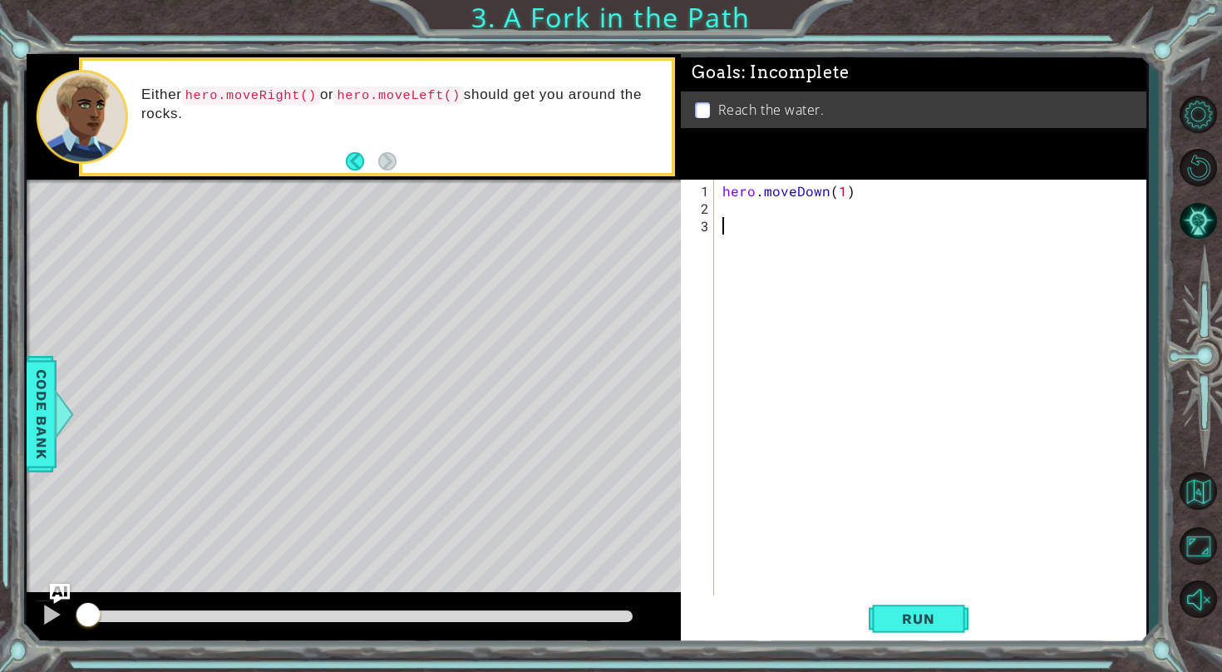
click at [779, 215] on div "hero . moveDown ( 1 )" at bounding box center [934, 409] width 431 height 454
click at [759, 212] on div "hero . moveDown ( 1 )" at bounding box center [934, 409] width 431 height 454
click at [754, 229] on div "hero.moveL eft press enter" at bounding box center [868, 246] width 314 height 60
type textarea "hero.moveLeft(1)"
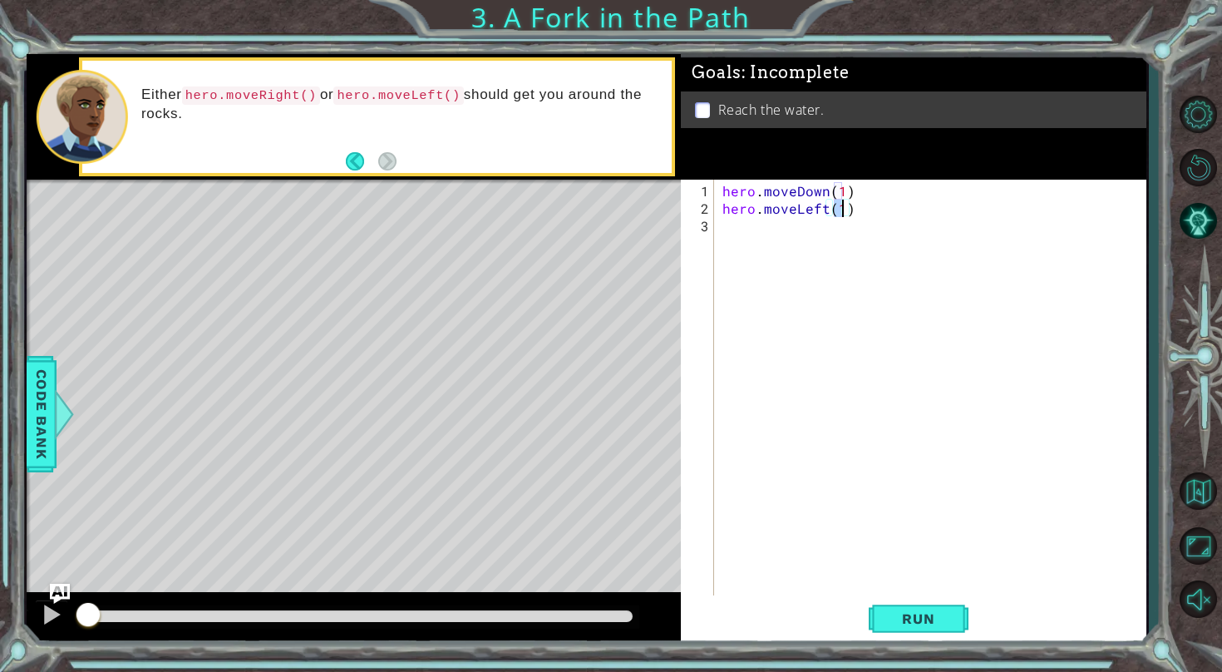
click at [752, 237] on div "hero . moveDown ( 1 ) hero . moveLeft ( 1 )" at bounding box center [934, 409] width 431 height 454
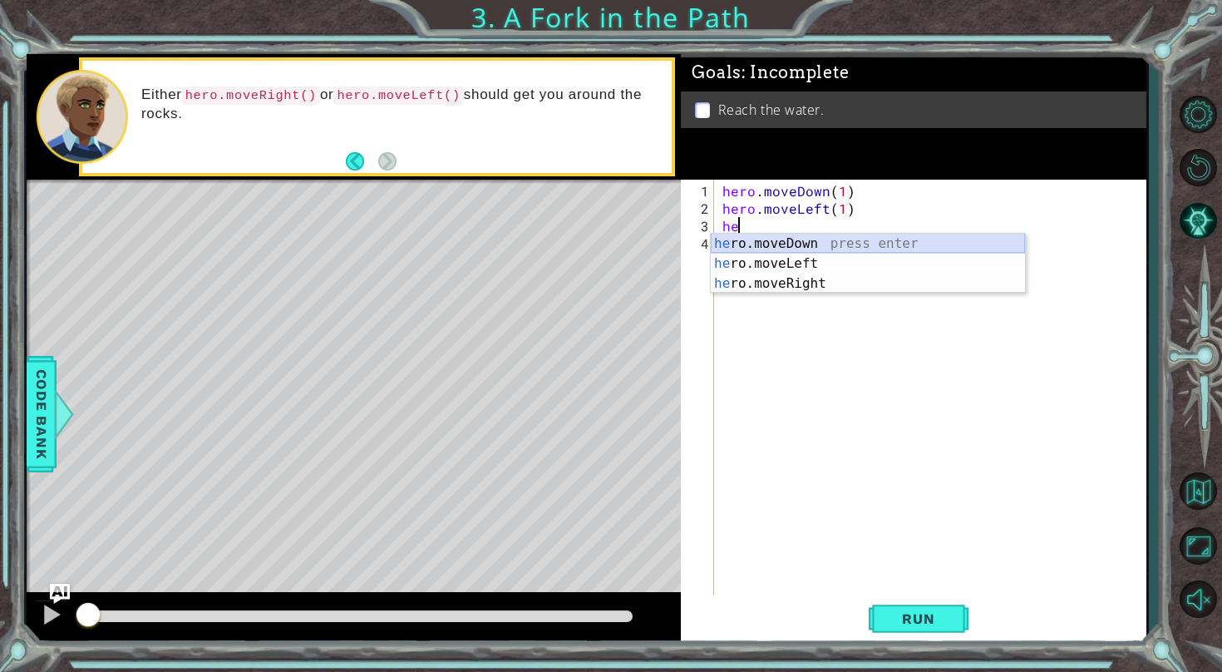
click at [747, 239] on div "he ro.moveDown press enter he ro.moveLeft press enter he ro.moveRight press ent…" at bounding box center [868, 284] width 314 height 100
type textarea "hero.moveDown(1)"
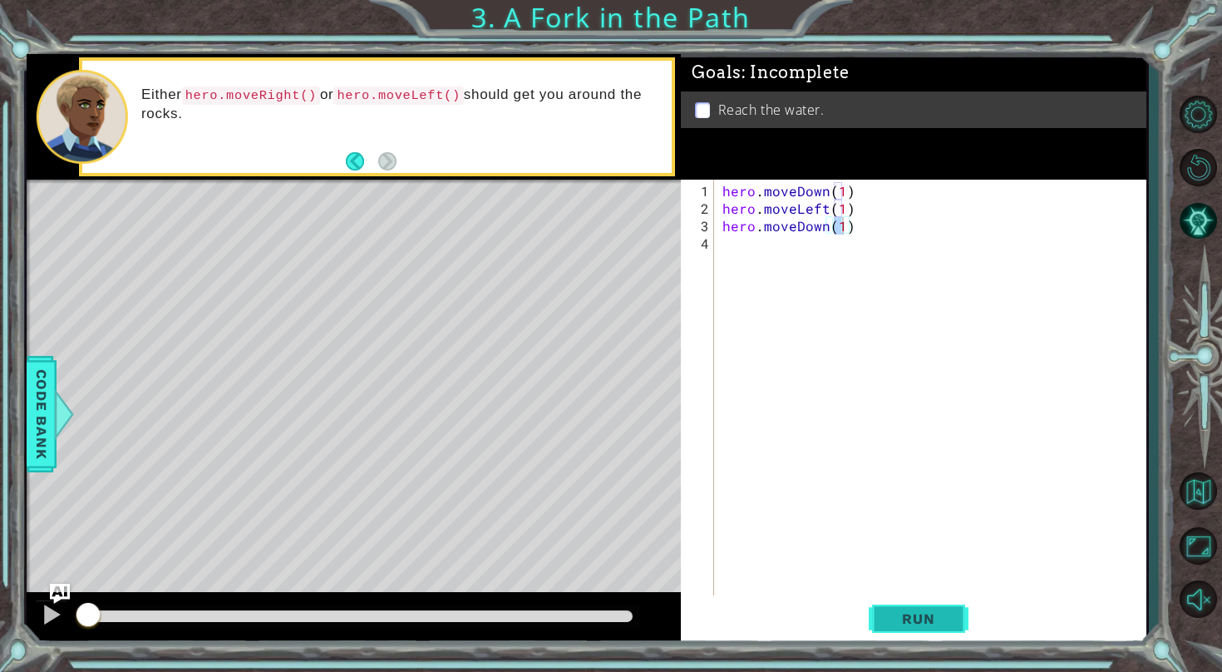
click at [909, 618] on span "Run" at bounding box center [918, 618] width 66 height 17
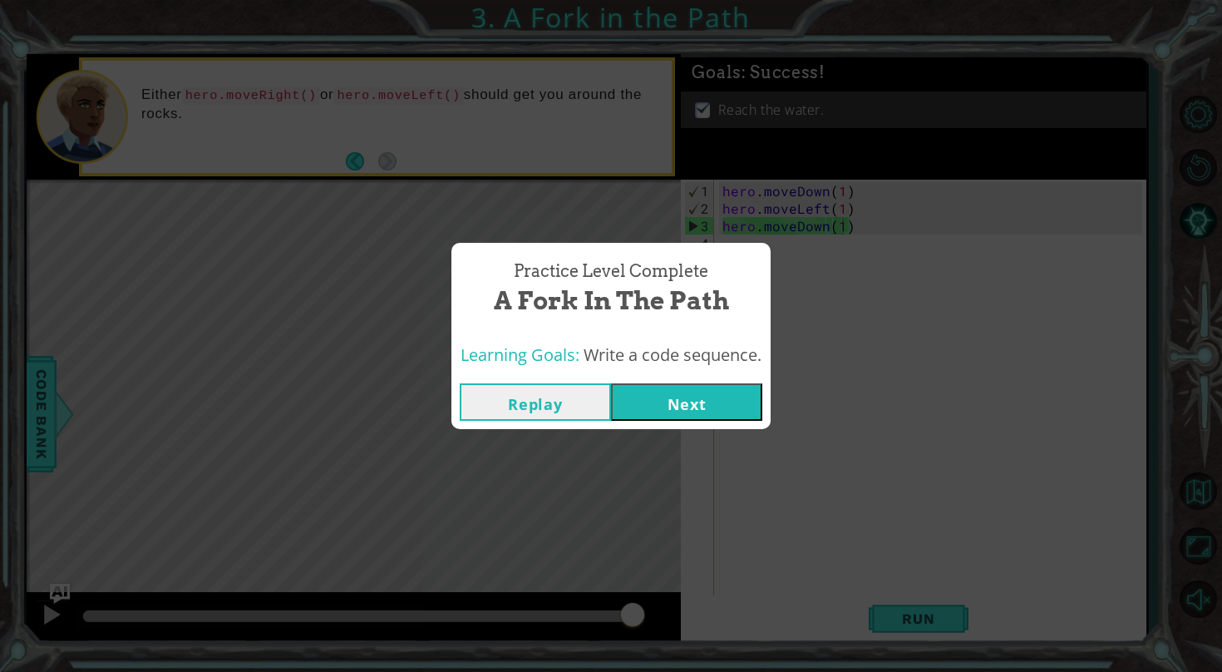
click at [719, 415] on button "Next" at bounding box center [686, 401] width 151 height 37
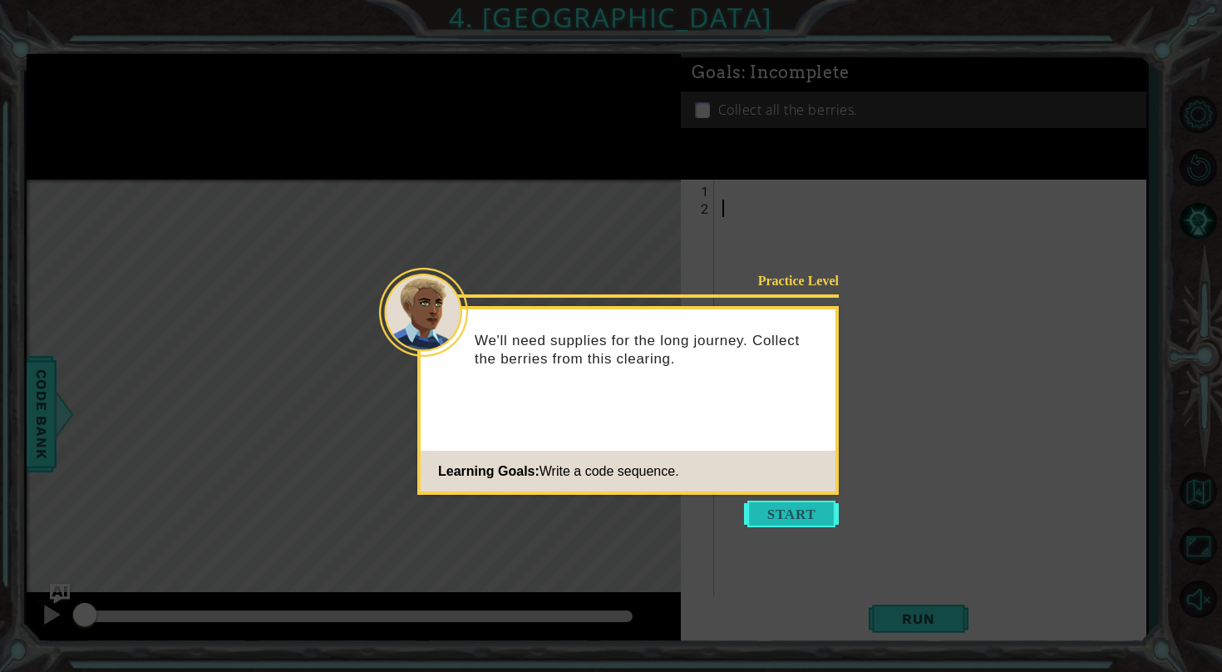
click at [781, 509] on button "Start" at bounding box center [791, 513] width 95 height 27
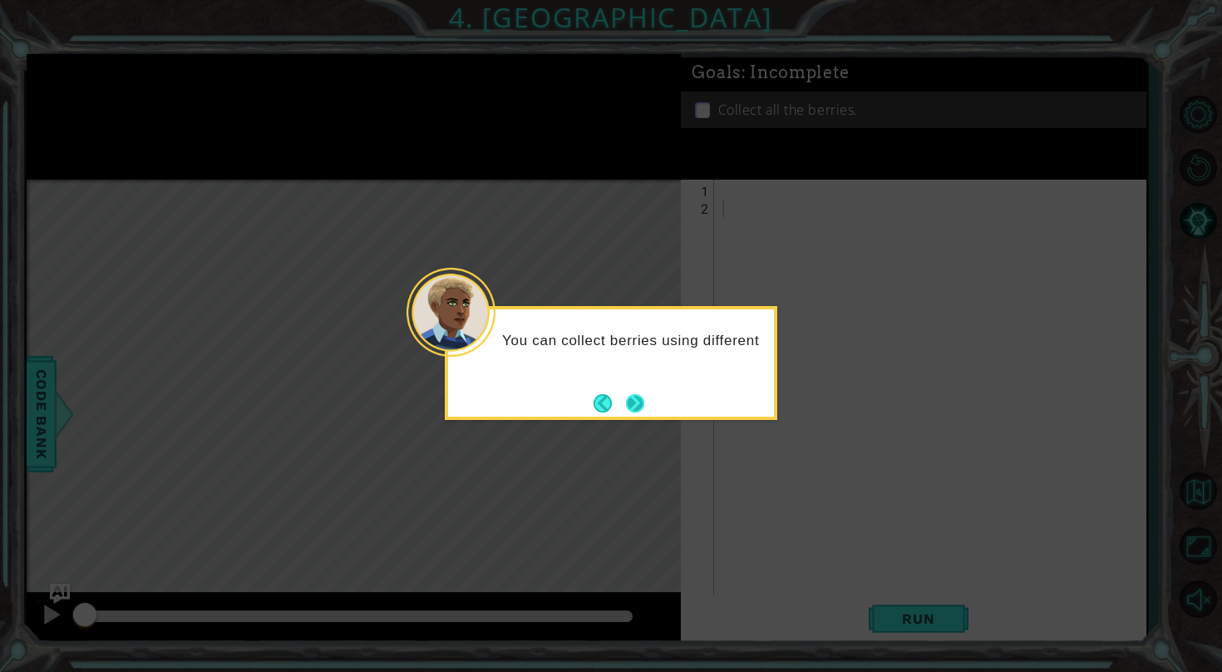
click at [643, 401] on button "Next" at bounding box center [635, 403] width 27 height 27
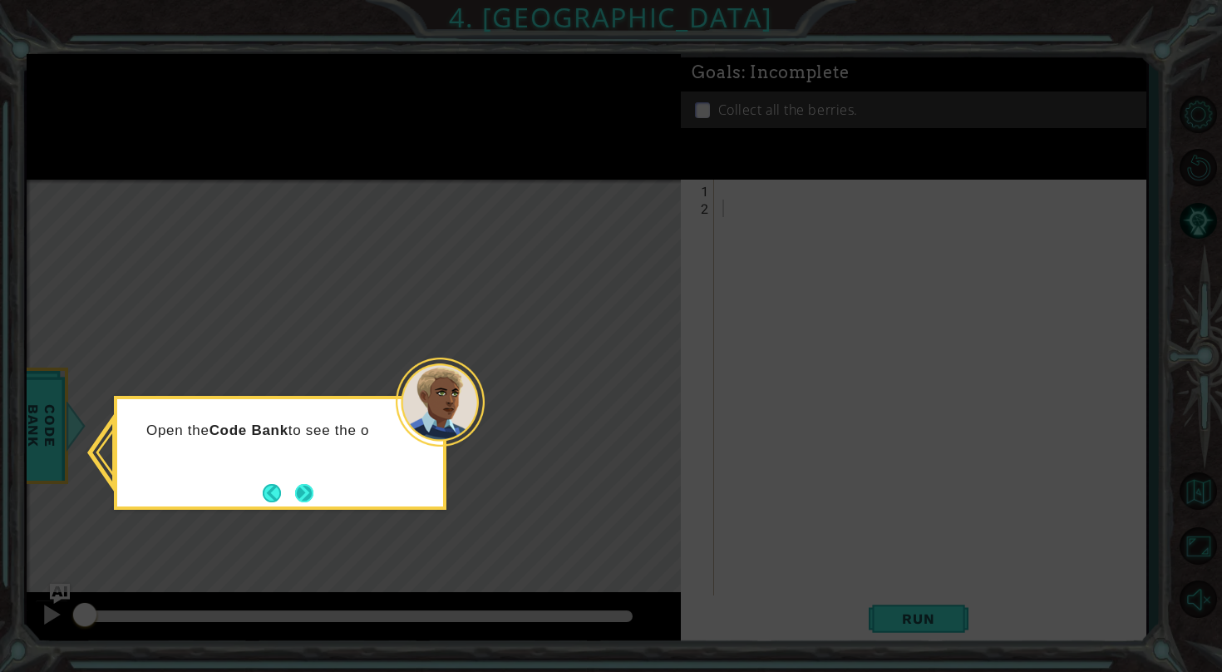
click at [308, 491] on button "Next" at bounding box center [304, 492] width 19 height 19
click at [307, 490] on button "Next" at bounding box center [304, 493] width 18 height 18
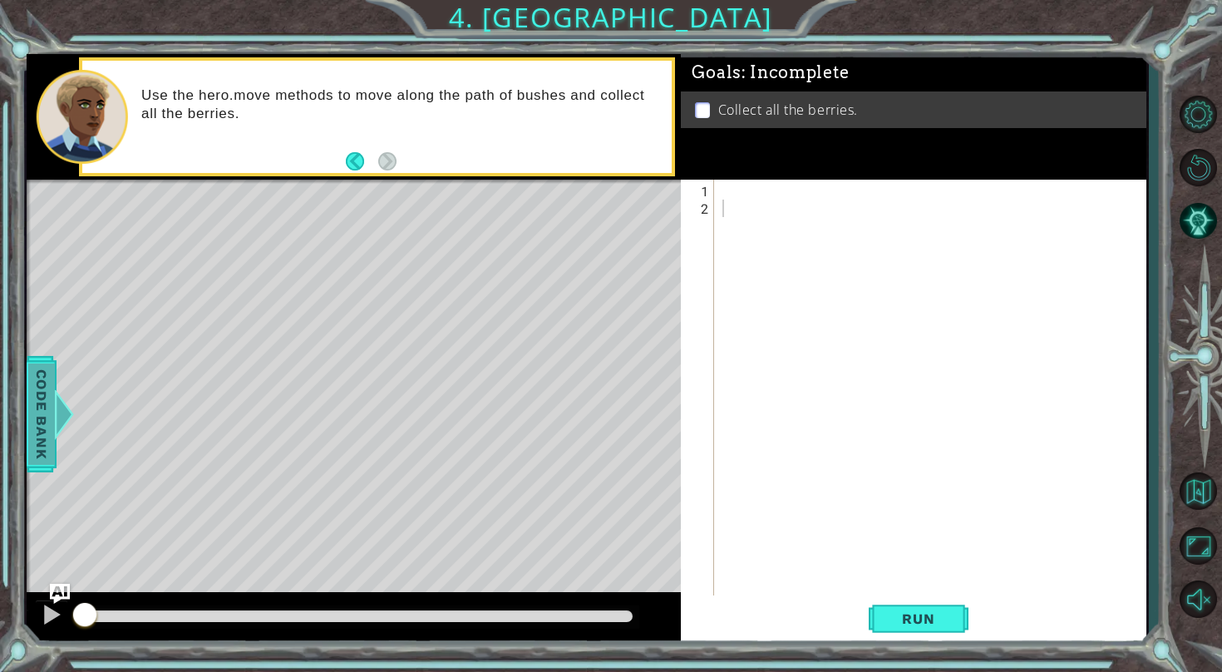
click at [38, 416] on span "Code Bank" at bounding box center [41, 413] width 27 height 101
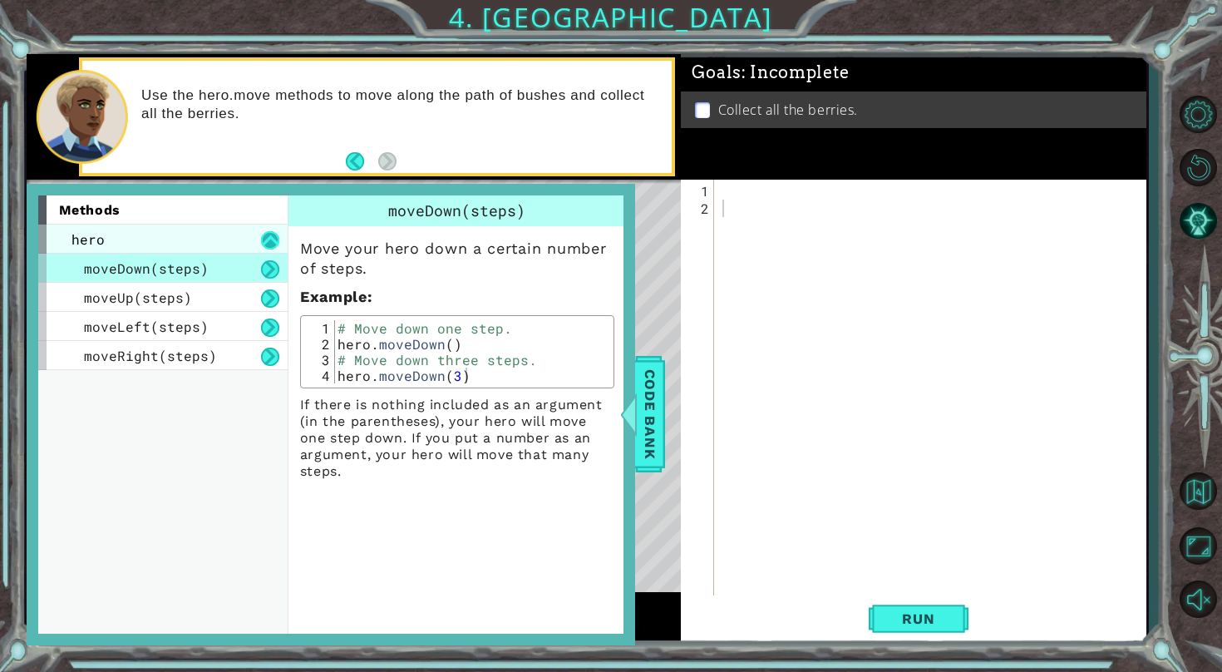
click at [269, 249] on button at bounding box center [270, 240] width 18 height 18
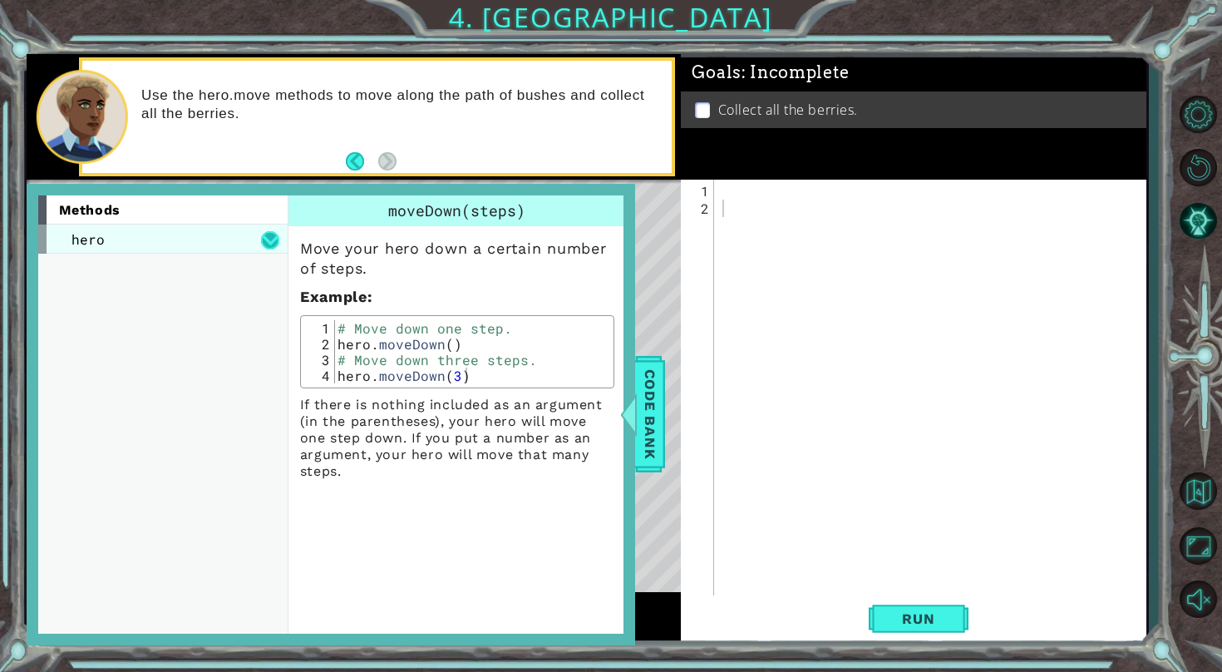
click at [269, 248] on button at bounding box center [270, 240] width 18 height 18
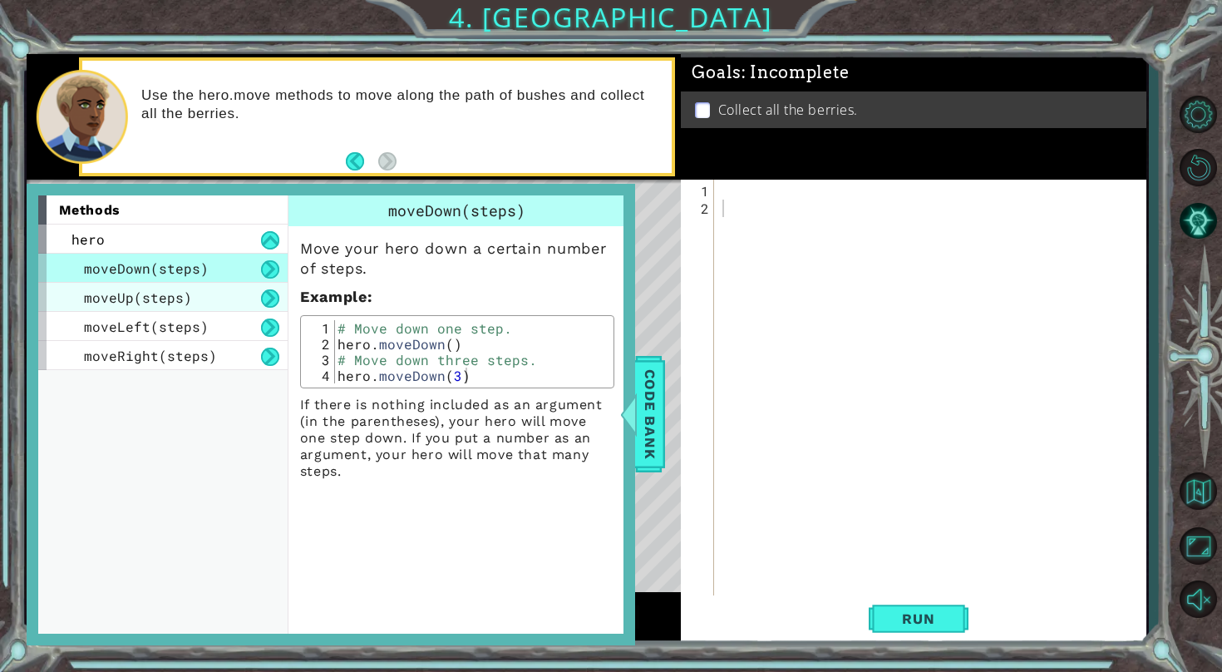
click at [219, 296] on div "moveUp(steps)" at bounding box center [162, 297] width 249 height 29
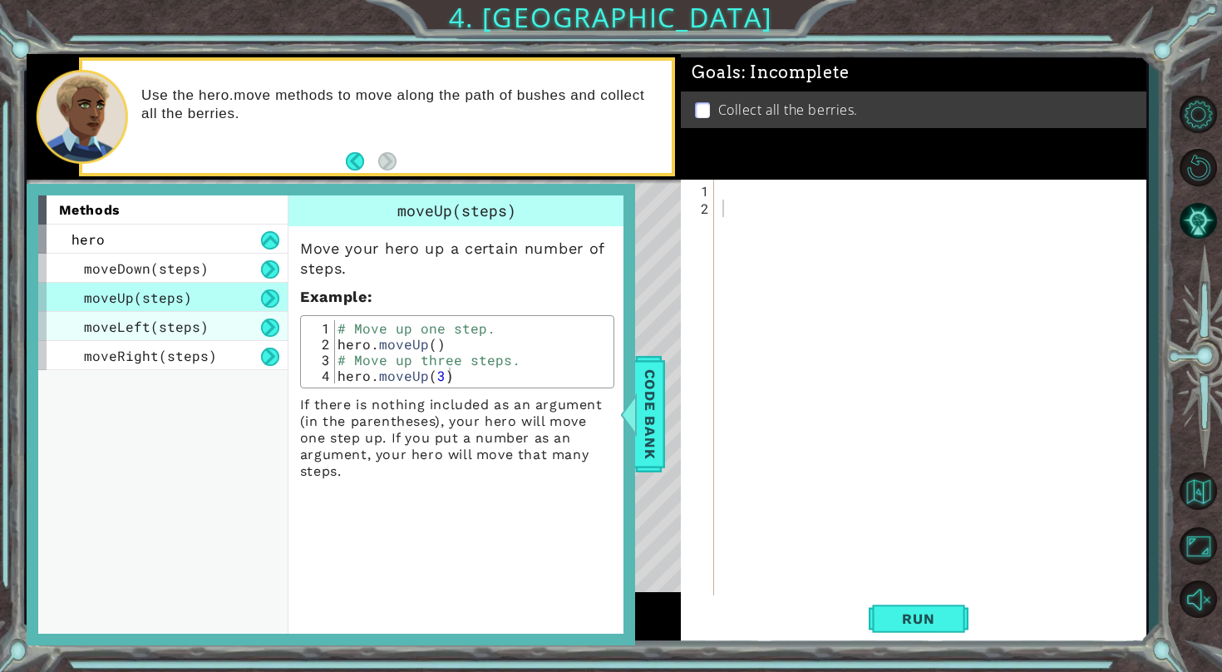
click at [213, 322] on div "moveLeft(steps)" at bounding box center [162, 326] width 249 height 29
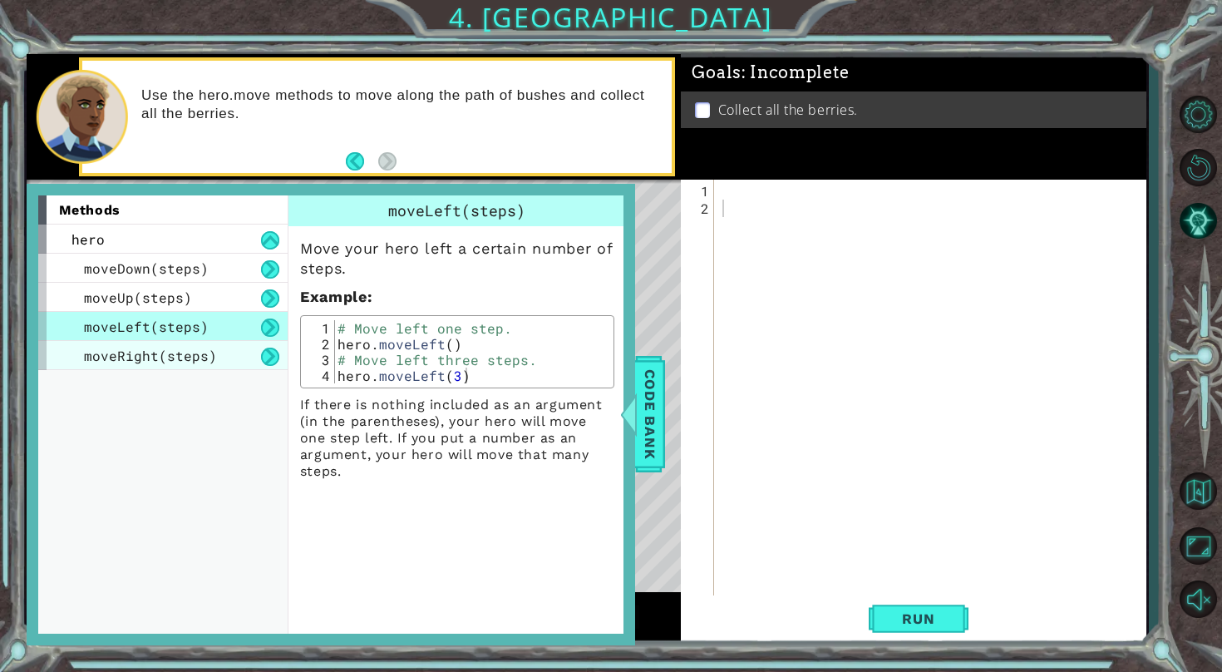
click at [223, 342] on div "moveRight(steps)" at bounding box center [162, 355] width 249 height 29
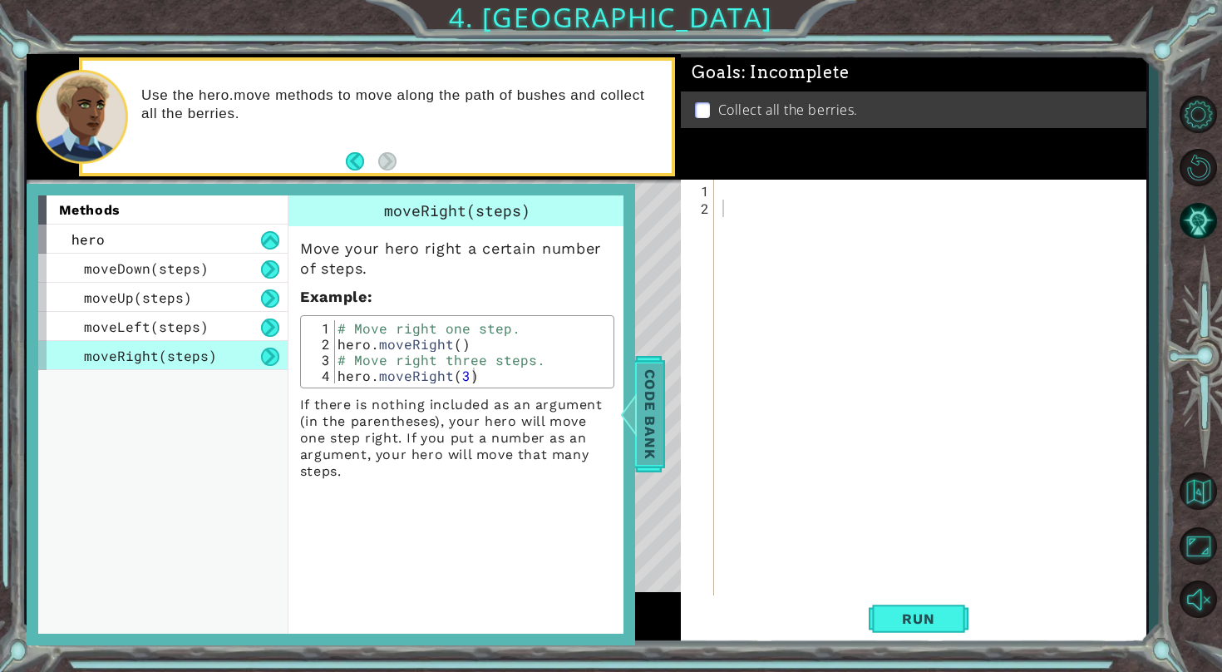
click at [648, 393] on span "Code Bank" at bounding box center [650, 413] width 27 height 101
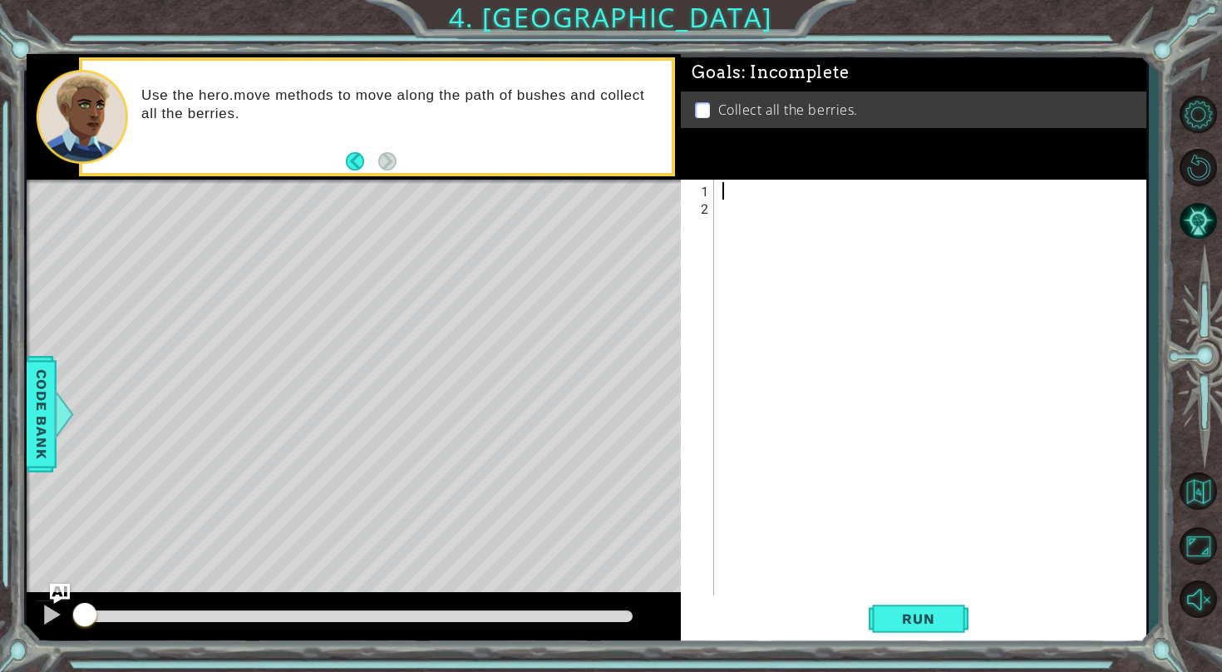
click at [754, 196] on div at bounding box center [934, 409] width 431 height 454
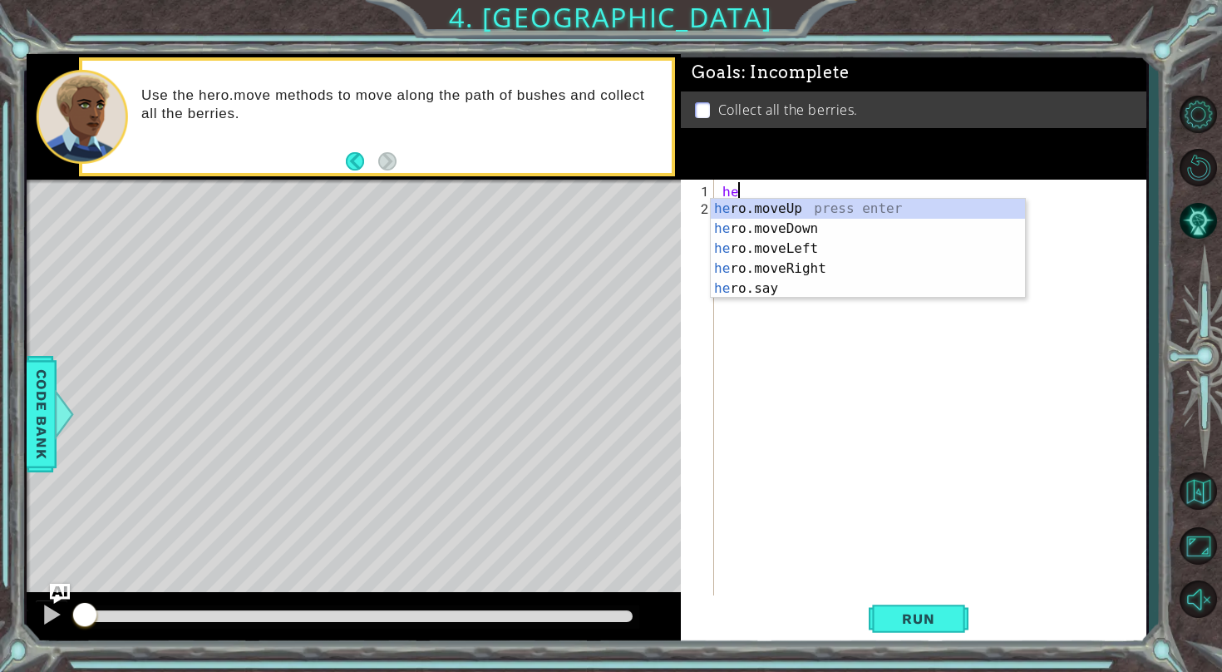
scroll to position [0, 1]
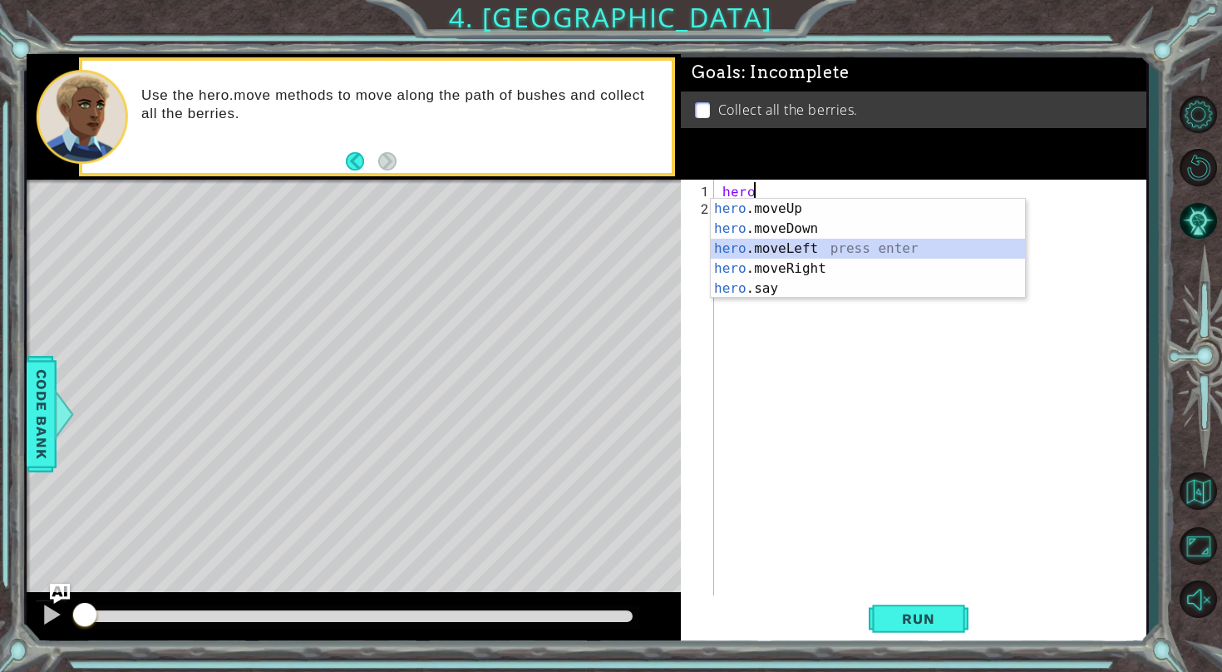
click at [791, 244] on div "hero .moveUp press enter hero .moveDown press enter hero .moveLeft press enter …" at bounding box center [868, 269] width 314 height 140
type textarea "hero.moveLeft(1)"
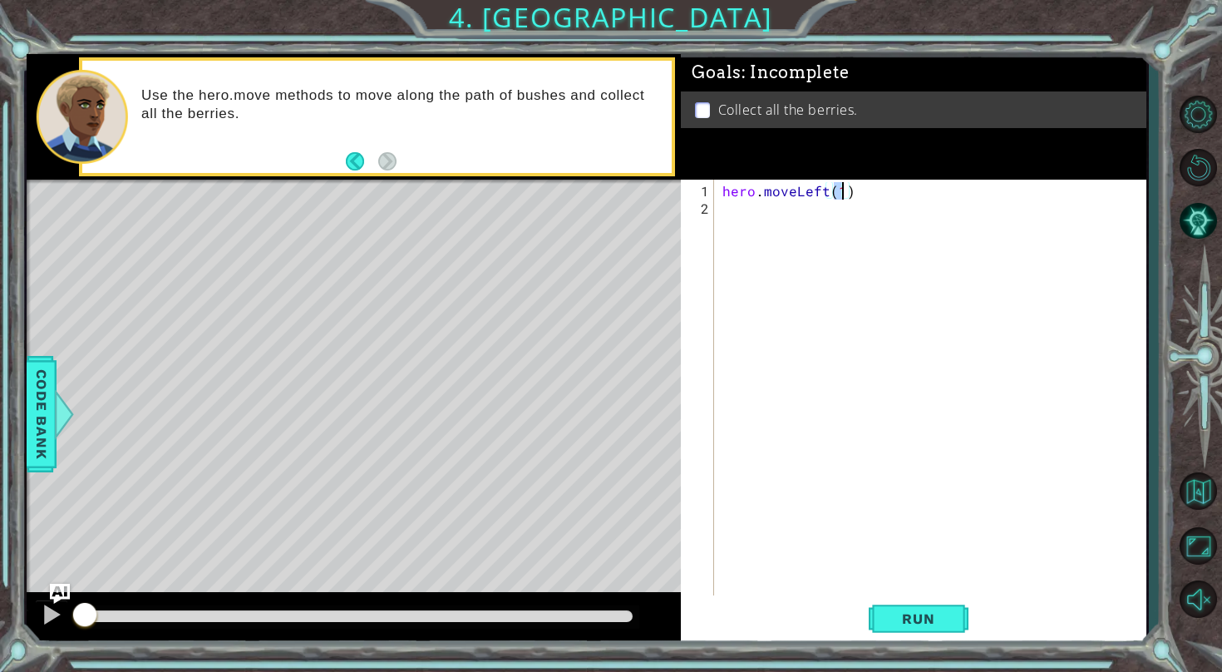
click at [800, 252] on div "hero . moveLeft ( 1 )" at bounding box center [934, 409] width 431 height 454
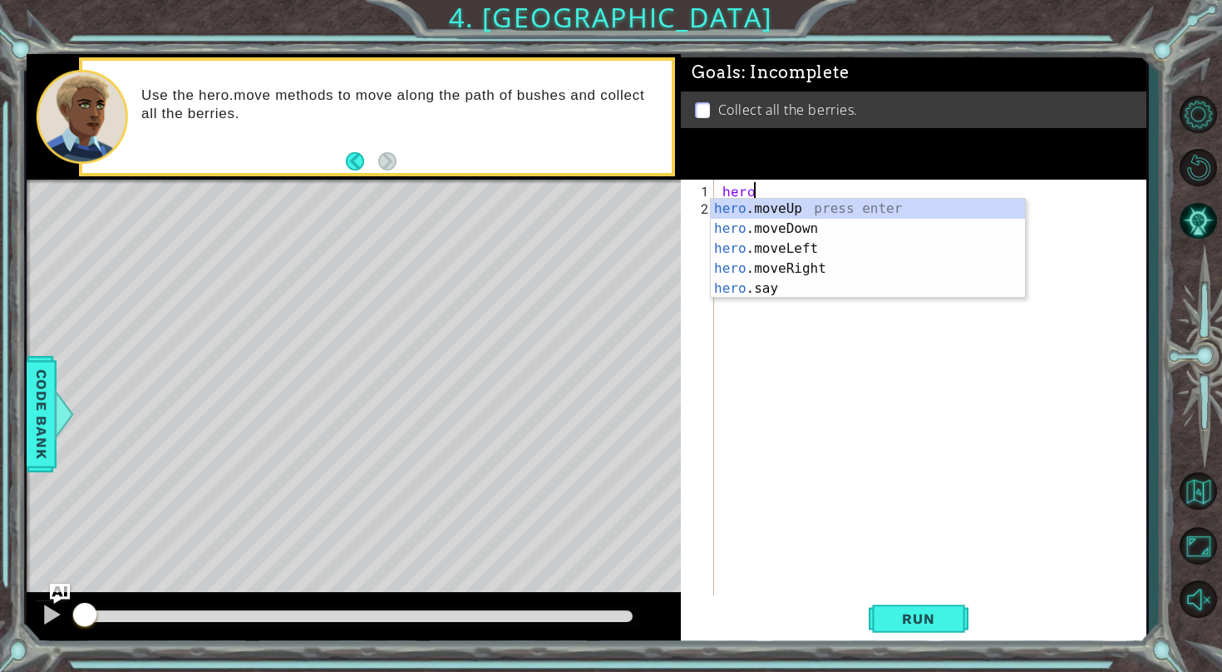
type textarea "h"
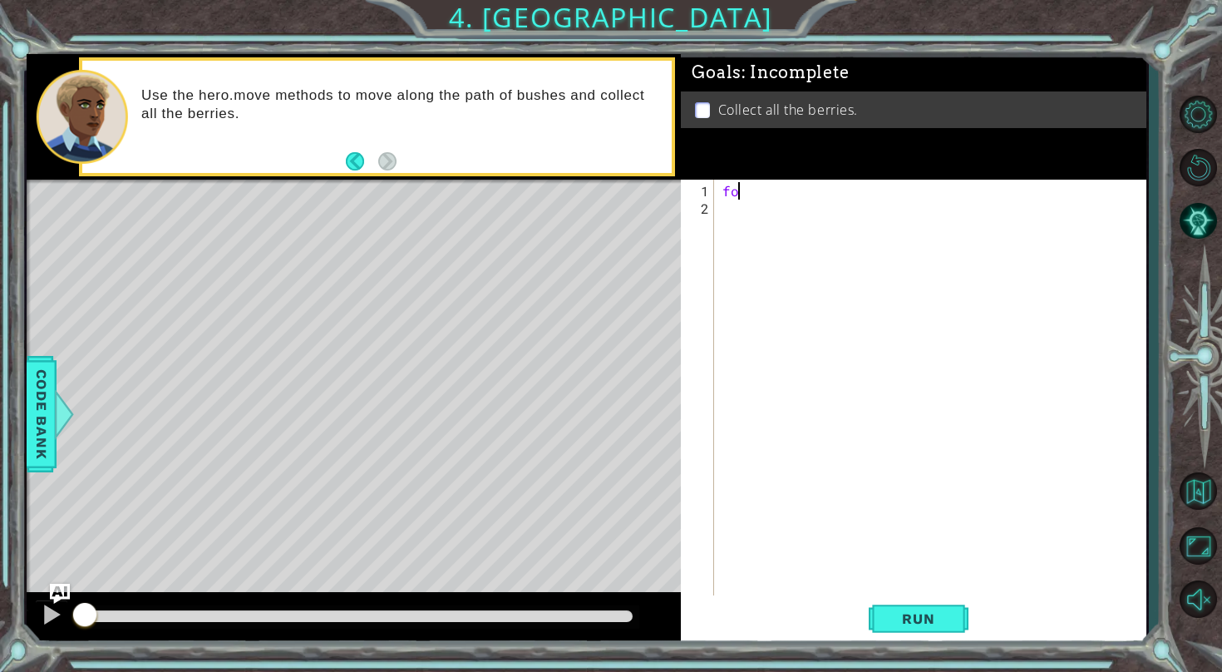
type textarea "f"
type textarea "l"
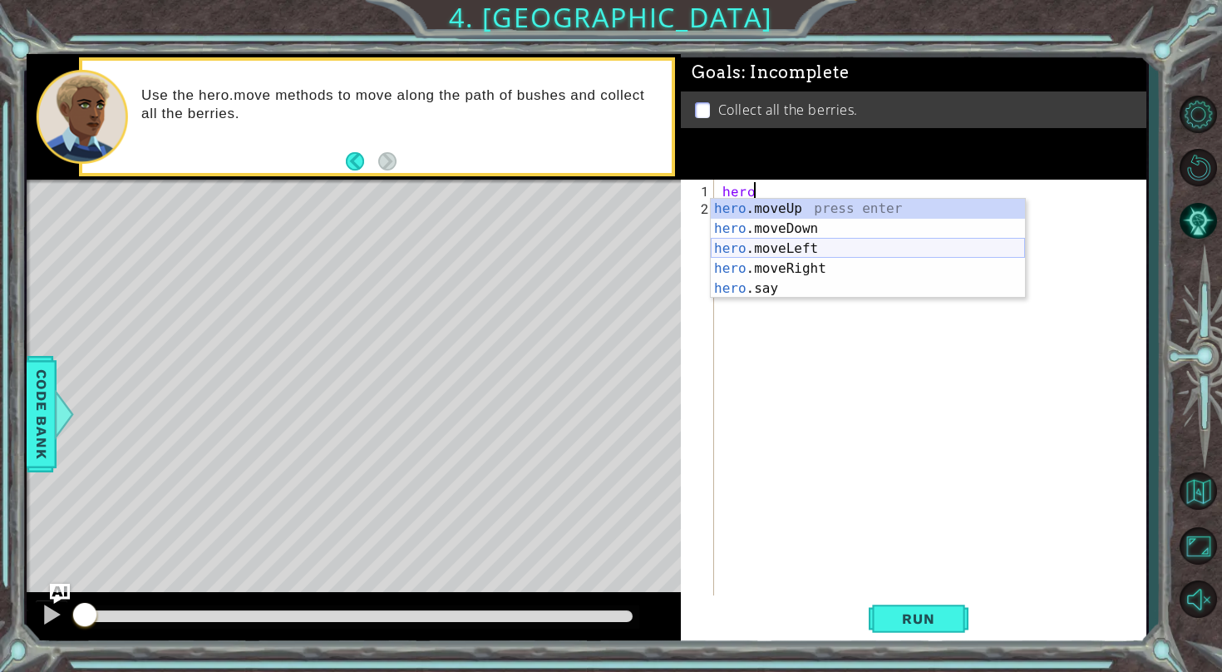
click at [858, 248] on div "hero .moveUp press enter hero .moveDown press enter hero .moveLeft press enter …" at bounding box center [868, 269] width 314 height 140
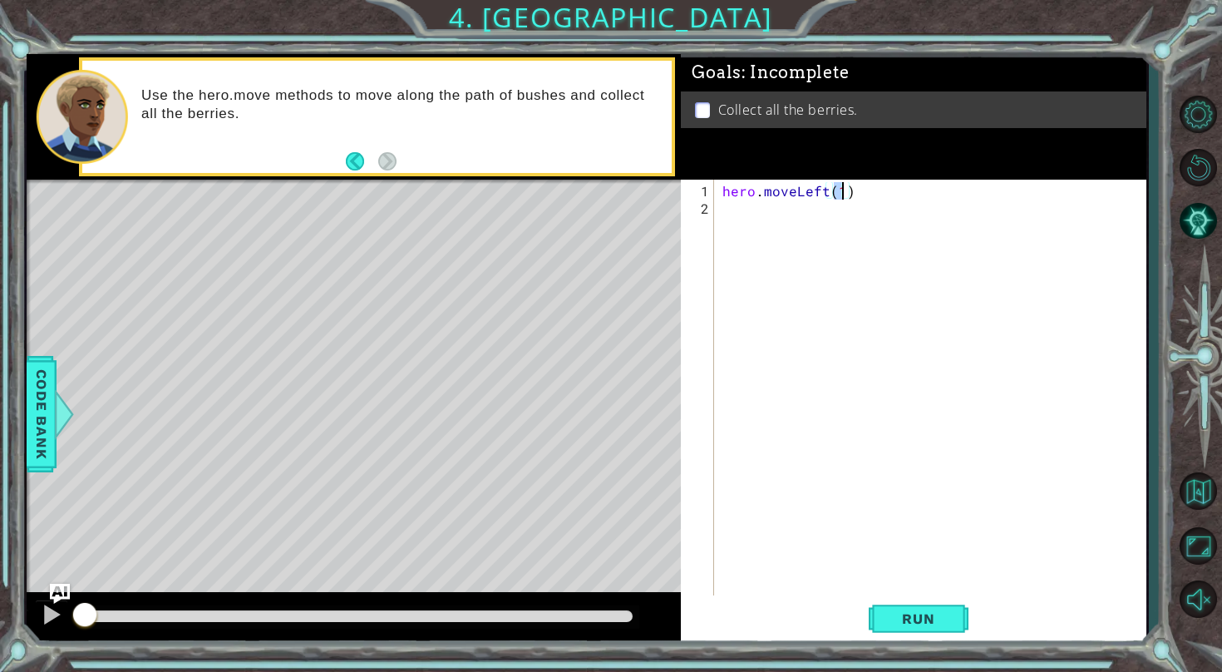
type textarea "hero.moveLeft(2)"
click at [787, 214] on div "hero . moveLeft ( 2 )" at bounding box center [934, 409] width 431 height 454
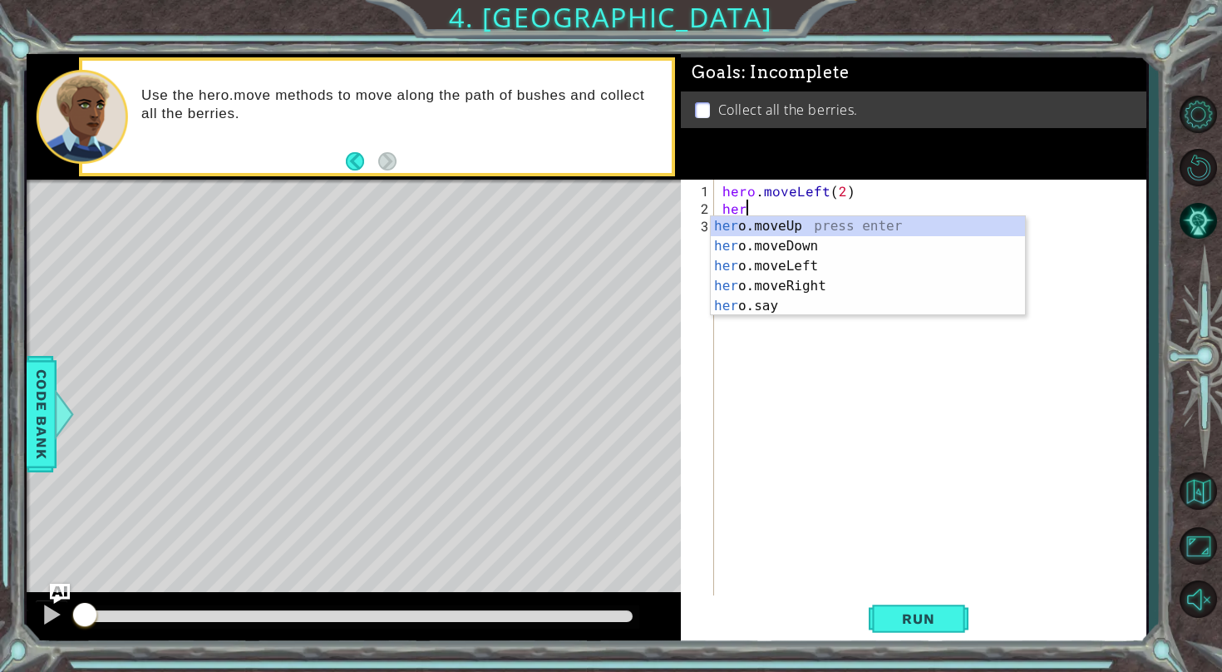
scroll to position [0, 1]
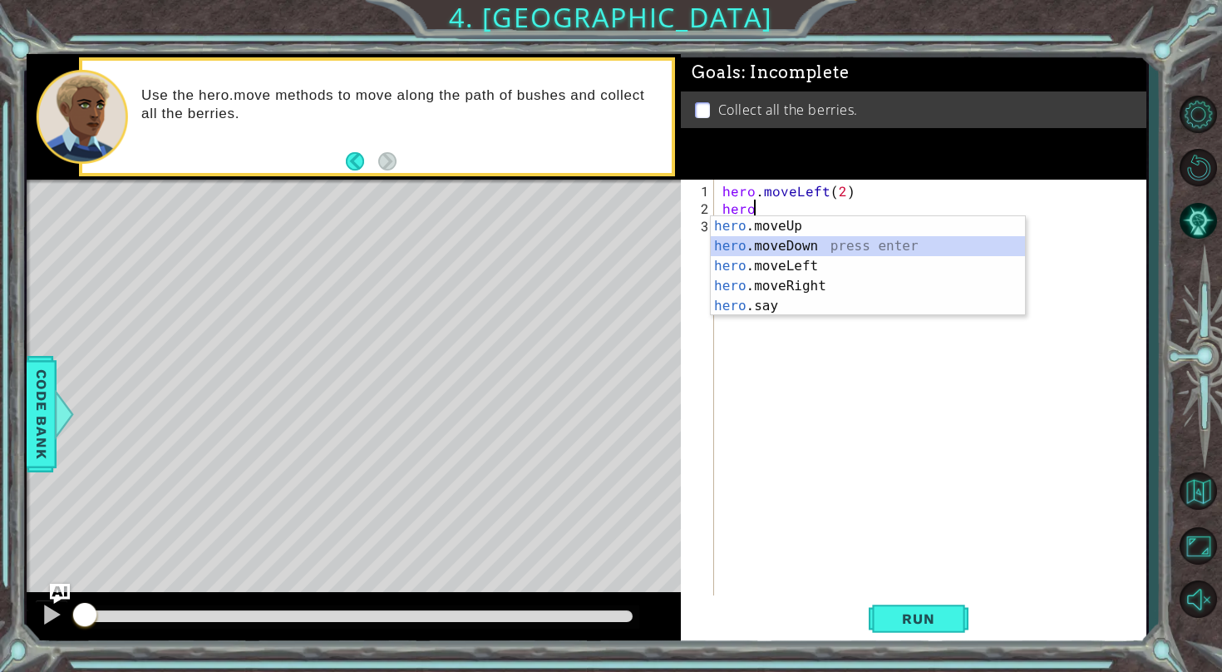
click at [768, 246] on div "hero .moveUp press enter hero .moveDown press enter hero .moveLeft press enter …" at bounding box center [868, 286] width 314 height 140
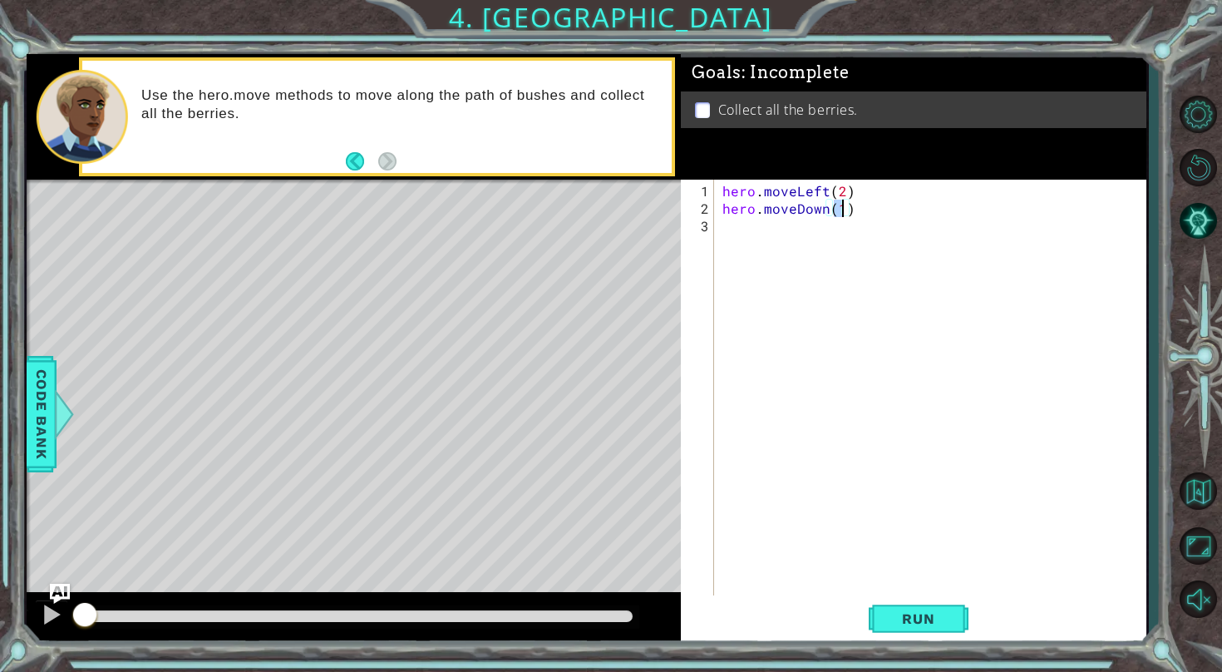
type textarea "hero.moveDown(2)"
click at [806, 233] on div "hero . moveLeft ( 2 ) hero . moveDown ( 2 )" at bounding box center [934, 409] width 431 height 454
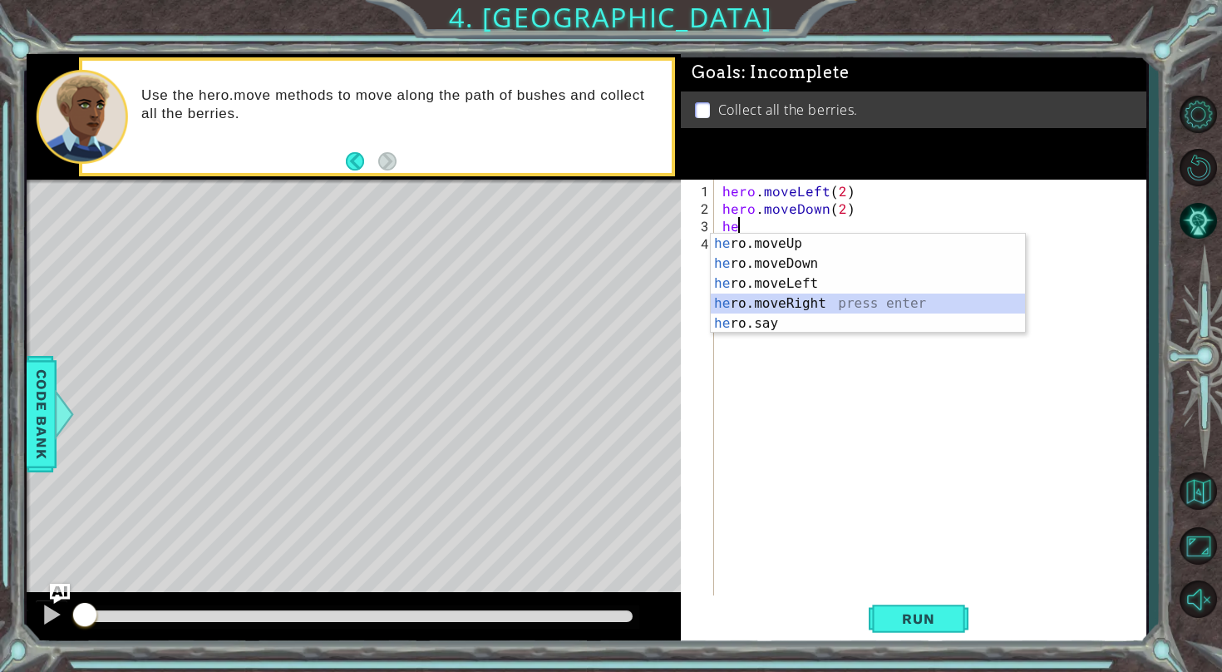
click at [812, 298] on div "he ro.moveUp press enter he ro.moveDown press enter he ro.moveLeft press enter …" at bounding box center [868, 304] width 314 height 140
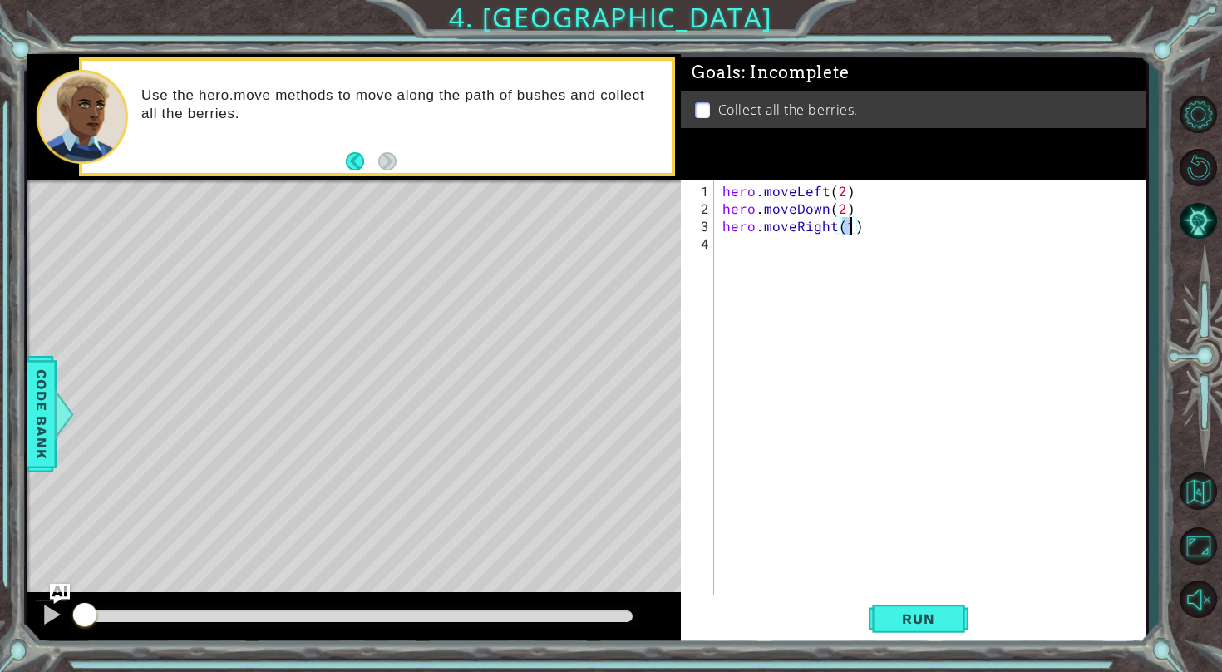
type textarea "hero.moveRight(2)"
click at [751, 240] on div "hero . moveLeft ( 2 ) hero . moveDown ( 2 ) hero . moveRight ( 2 )" at bounding box center [934, 409] width 431 height 454
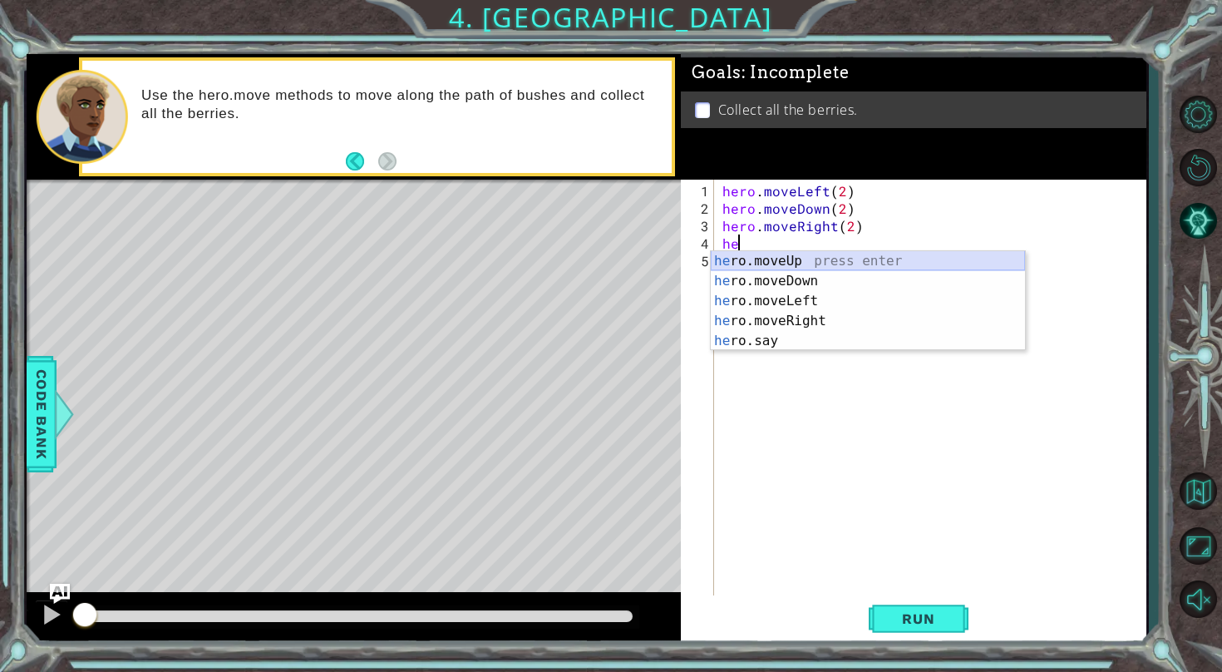
click at [759, 261] on div "he ro.moveUp press enter he ro.moveDown press enter he ro.moveLeft press enter …" at bounding box center [868, 321] width 314 height 140
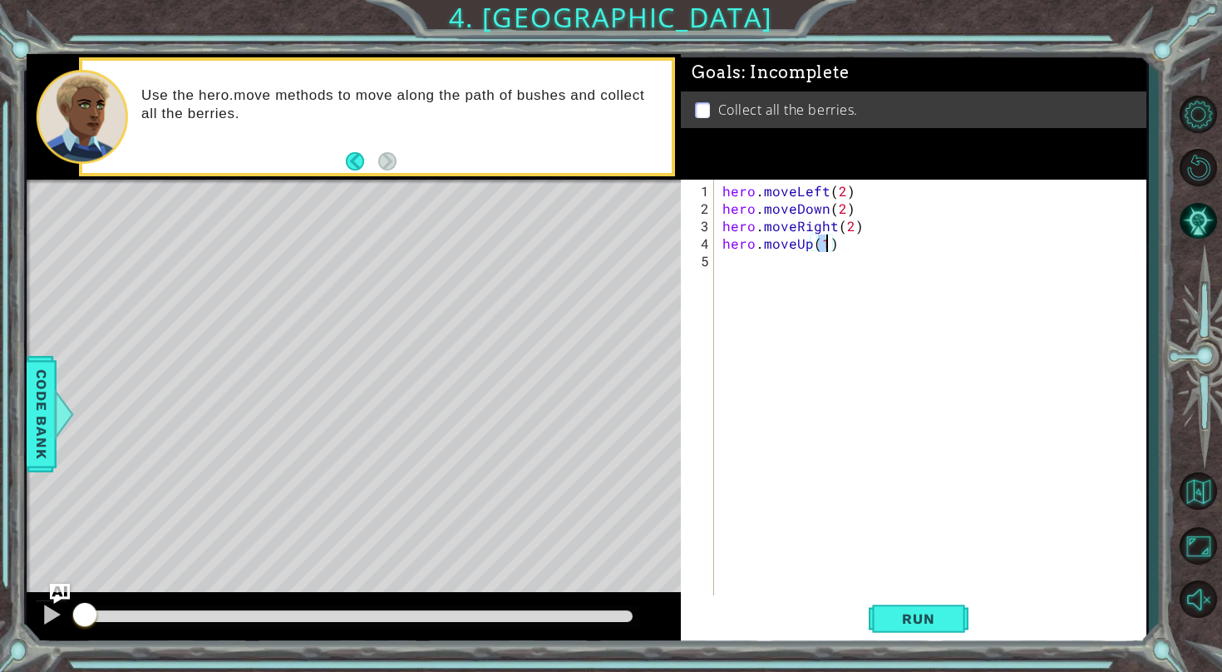
type textarea "hero.moveUp(2)"
click at [773, 267] on div "hero . moveLeft ( 2 ) hero . moveDown ( 2 ) hero . moveRight ( 2 ) hero . moveU…" at bounding box center [934, 409] width 431 height 454
type textarea "j"
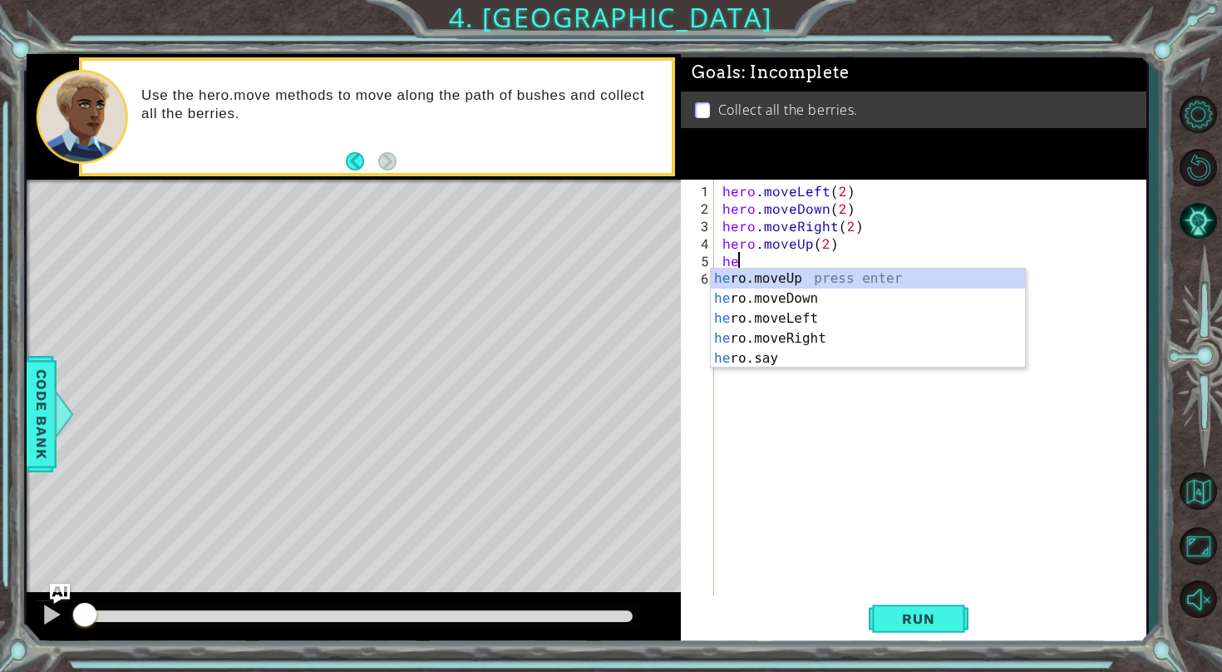
scroll to position [0, 1]
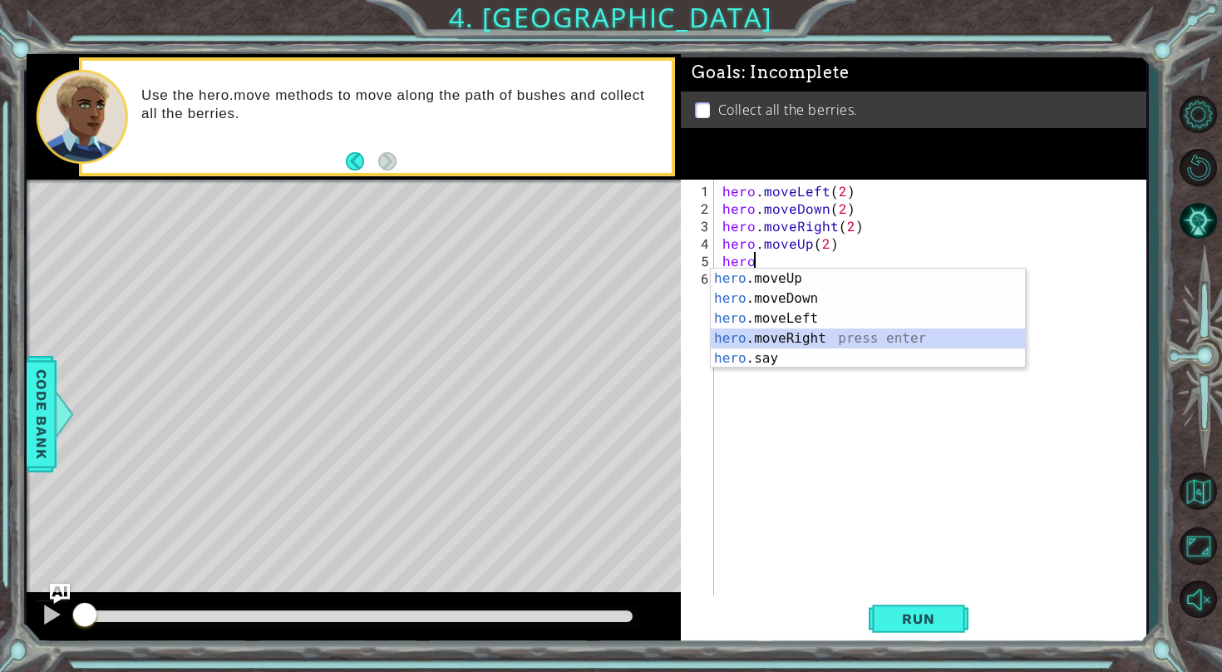
click at [763, 331] on div "hero .moveUp press enter hero .moveDown press enter hero .moveLeft press enter …" at bounding box center [868, 339] width 314 height 140
type textarea "hero.moveRight(1)"
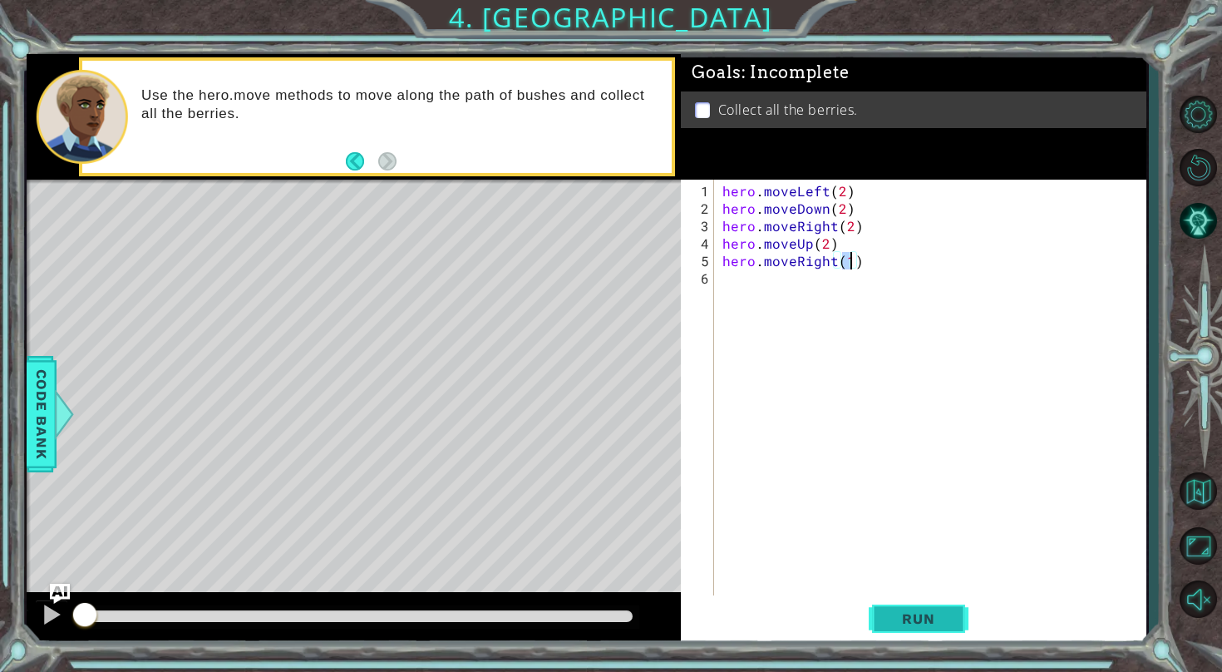
click at [884, 614] on button "Run" at bounding box center [919, 618] width 100 height 47
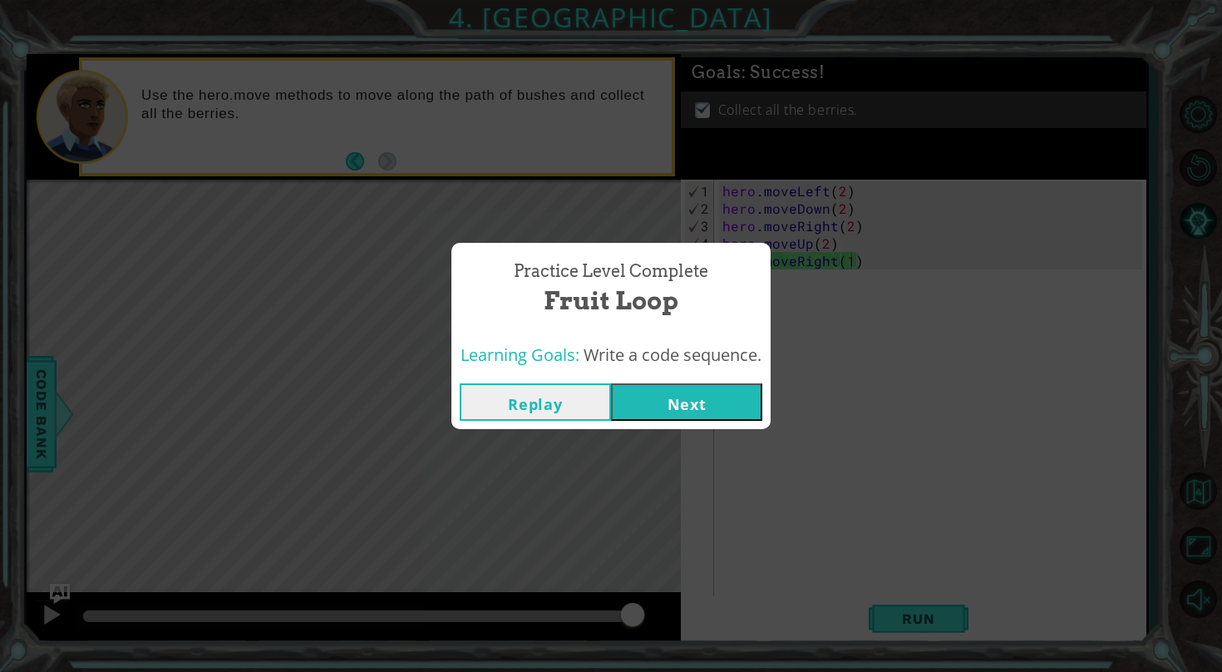
click at [653, 394] on button "Next" at bounding box center [686, 401] width 151 height 37
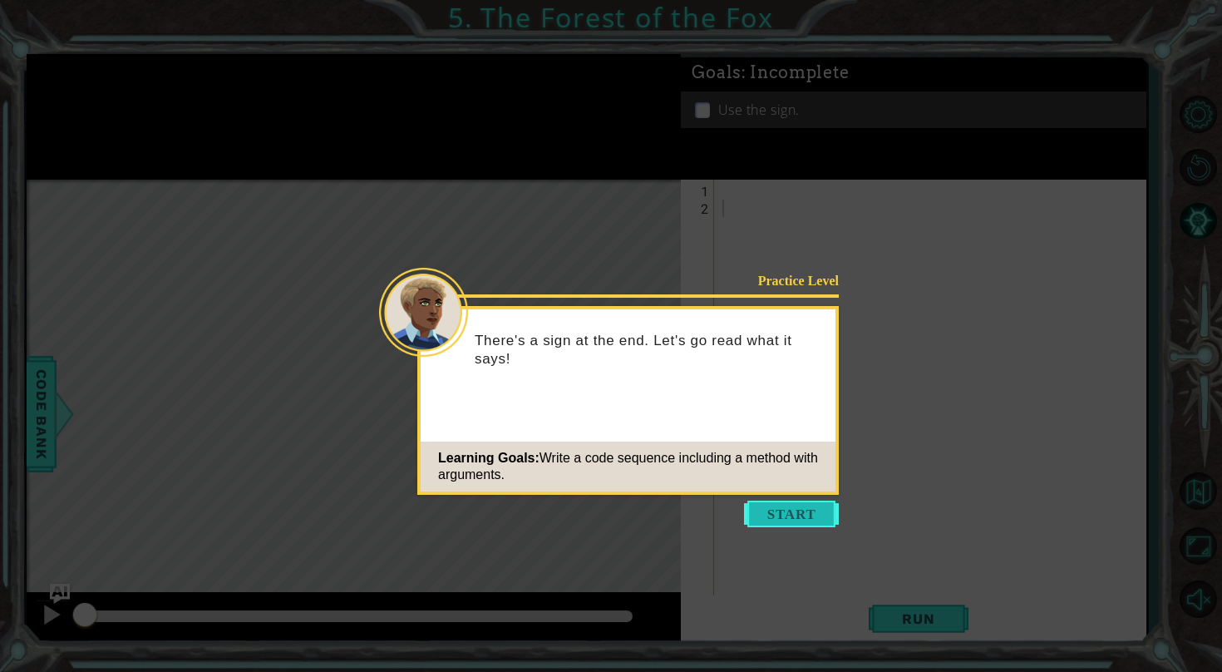
click at [822, 517] on button "Start" at bounding box center [791, 513] width 95 height 27
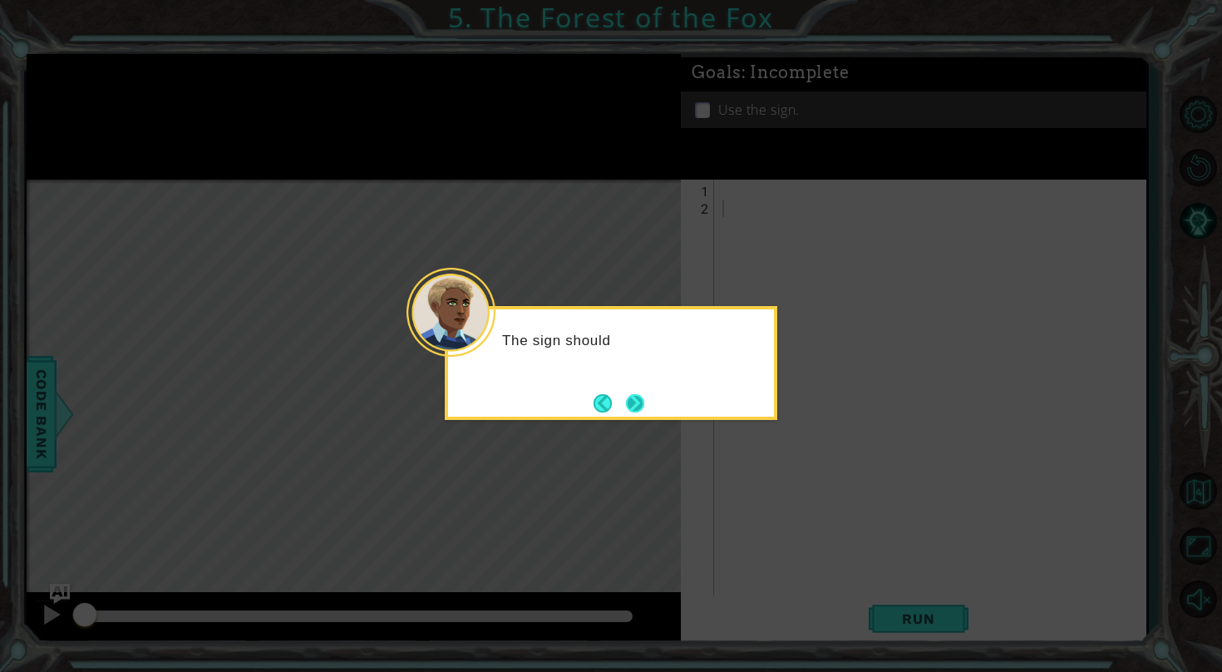
click at [633, 397] on button "Next" at bounding box center [635, 402] width 19 height 19
click at [633, 397] on button "Next" at bounding box center [635, 403] width 22 height 22
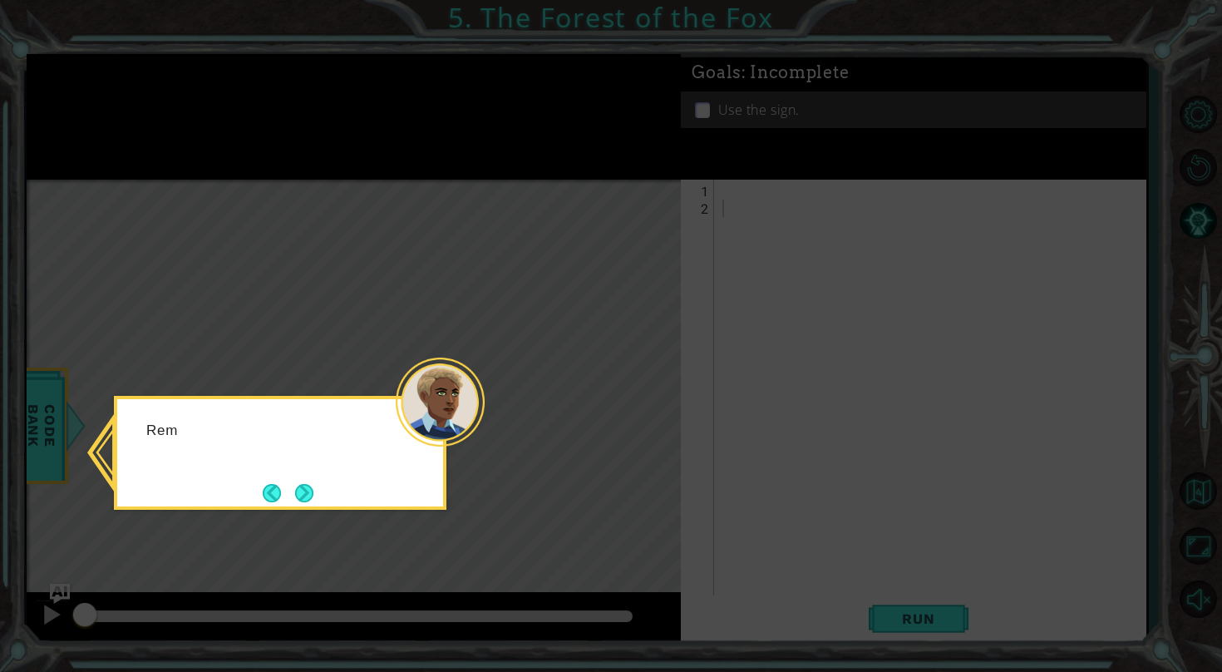
drag, startPoint x: 633, startPoint y: 397, endPoint x: 564, endPoint y: 402, distance: 70.1
click at [633, 397] on icon at bounding box center [611, 336] width 1222 height 672
click at [309, 497] on button "Next" at bounding box center [304, 493] width 20 height 20
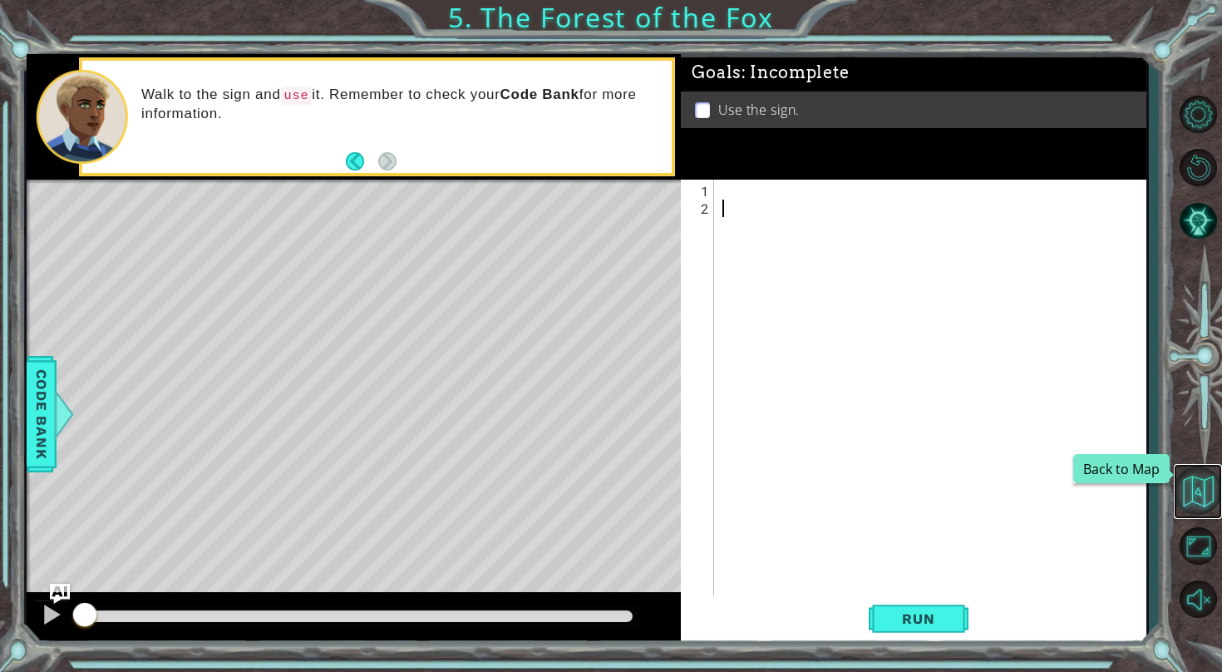
click at [1200, 484] on button "Back to Map" at bounding box center [1198, 490] width 48 height 48
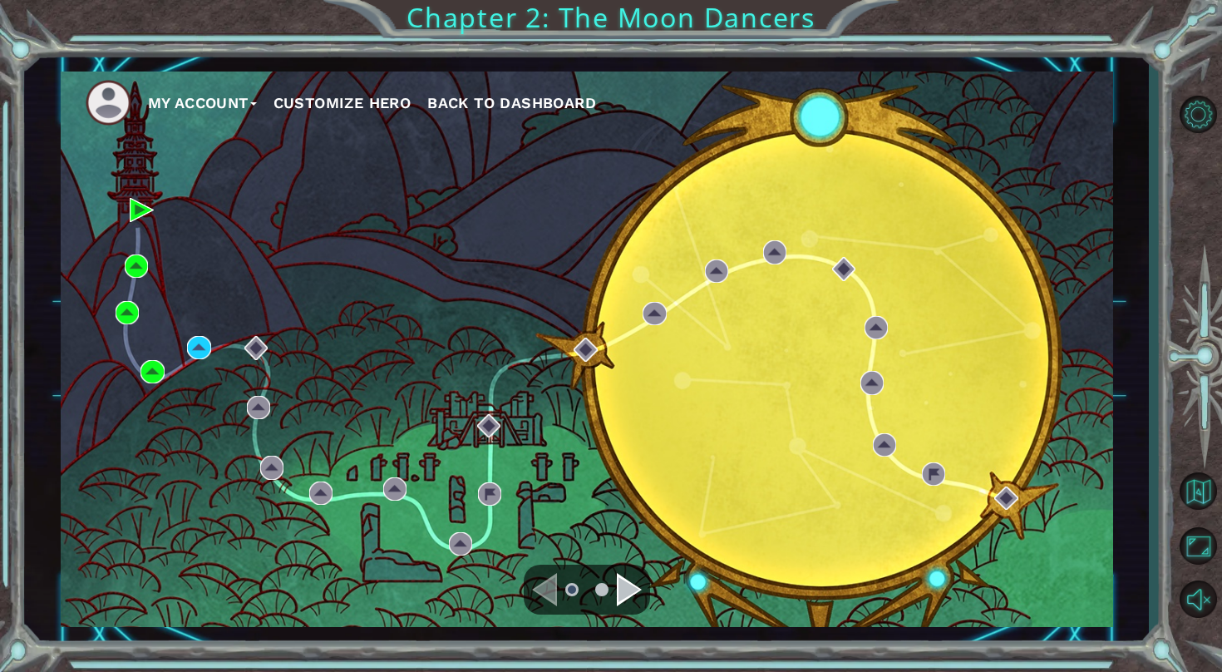
click at [690, 0] on html "My Account Customize Hero Back to Dashboard Chapter 2: The Moon Dancers 1 h ero…" at bounding box center [611, 336] width 1222 height 672
drag, startPoint x: 300, startPoint y: 2, endPoint x: 291, endPoint y: -23, distance: 26.6
click at [291, 0] on html "My Account Customize Hero Back to Dashboard Chapter 2: The Moon Dancers 1 h ero…" at bounding box center [611, 336] width 1222 height 672
click at [140, 265] on img at bounding box center [136, 265] width 23 height 23
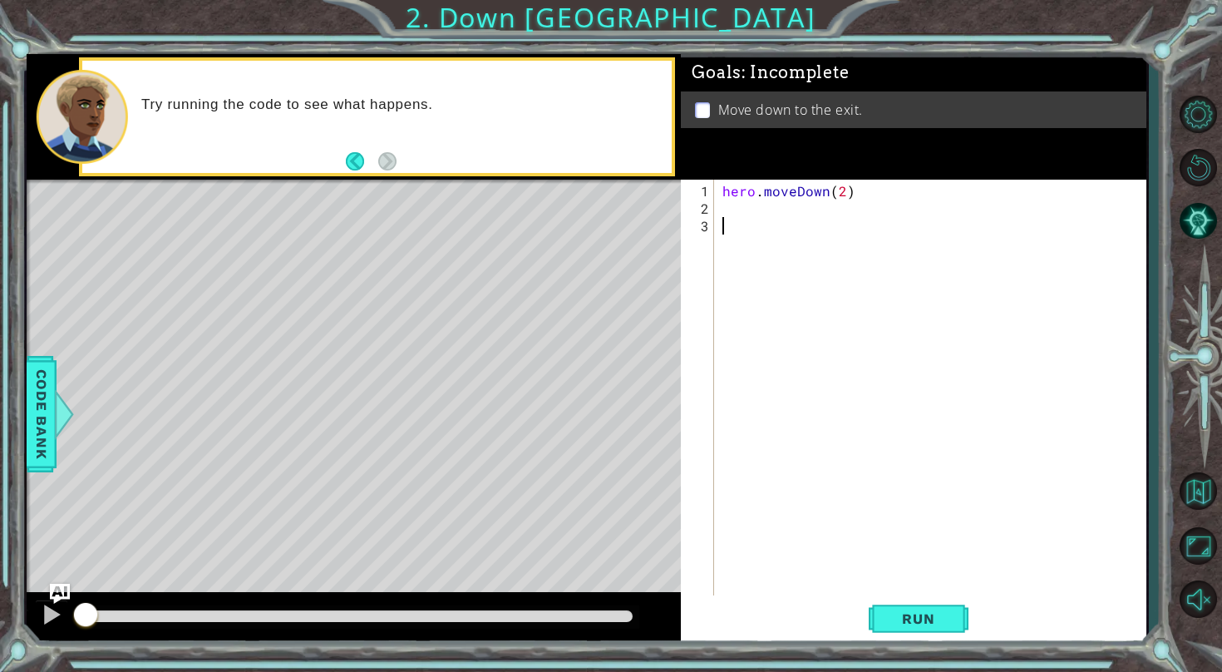
click at [737, 205] on div "hero . moveDown ( 2 )" at bounding box center [934, 409] width 431 height 454
click at [904, 611] on span "Run" at bounding box center [918, 618] width 66 height 17
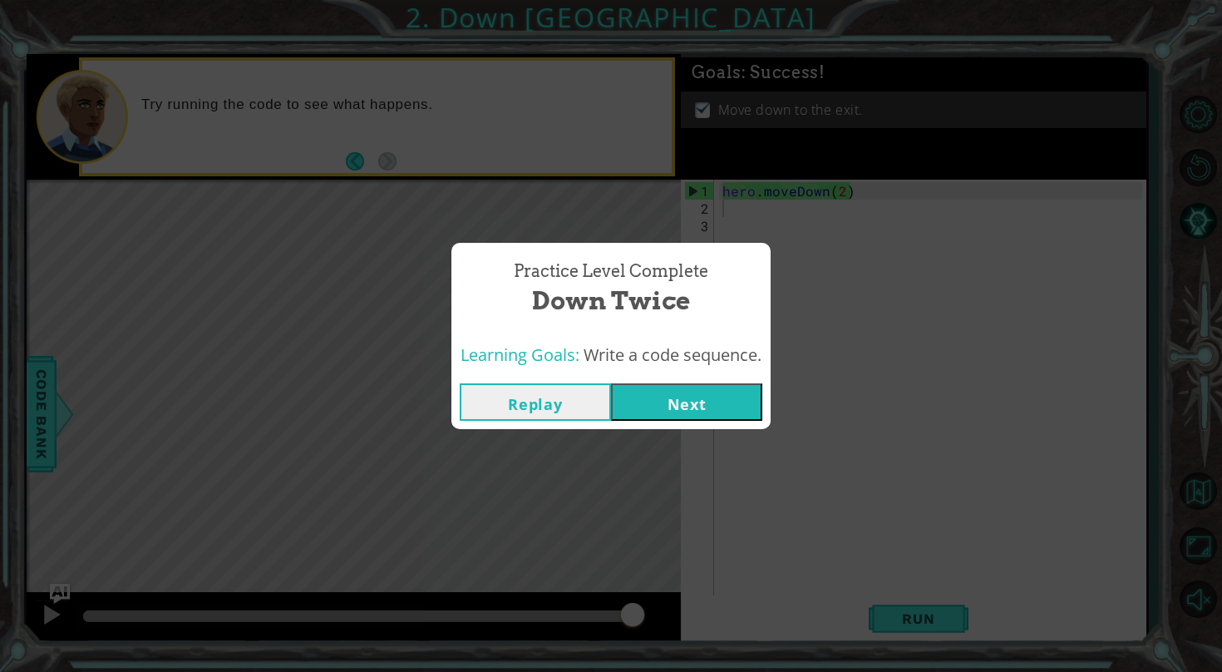
click at [691, 400] on button "Next" at bounding box center [686, 401] width 151 height 37
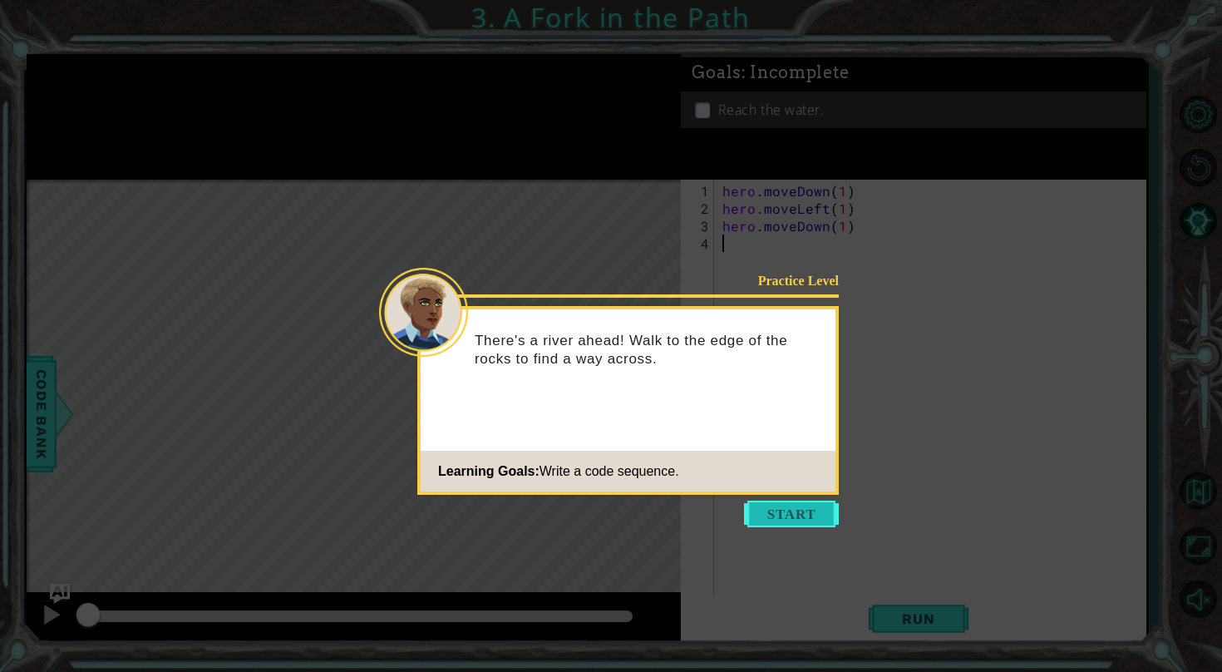
click at [782, 509] on button "Start" at bounding box center [791, 513] width 95 height 27
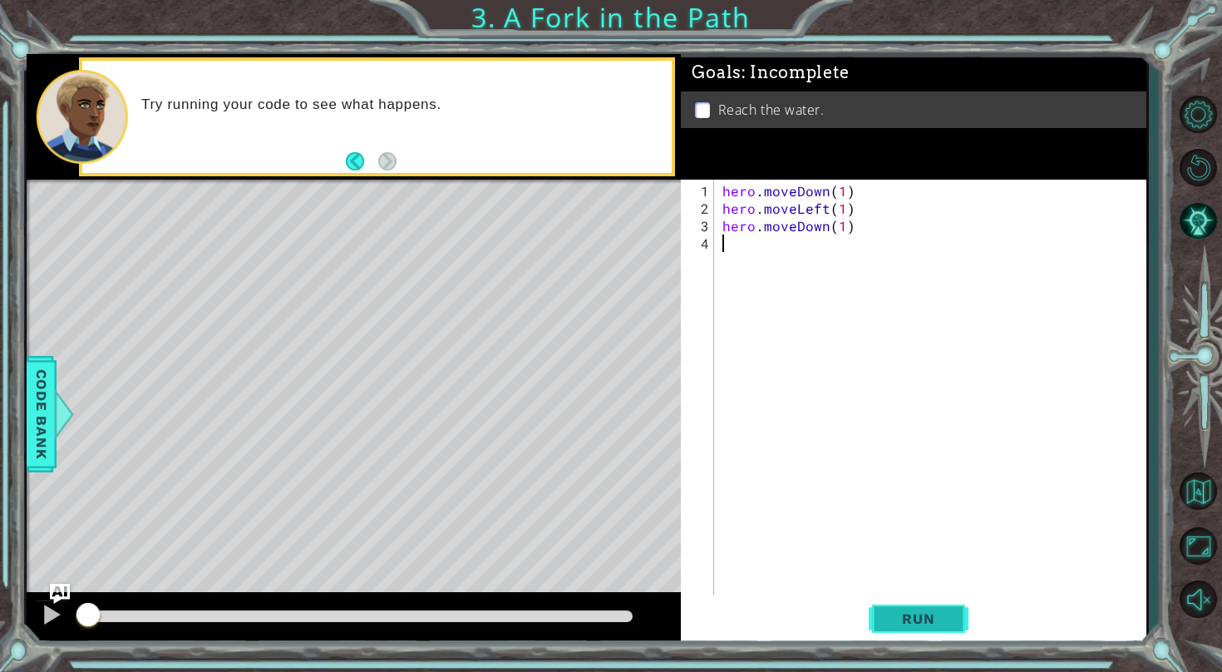
click at [949, 627] on button "Run" at bounding box center [919, 618] width 100 height 47
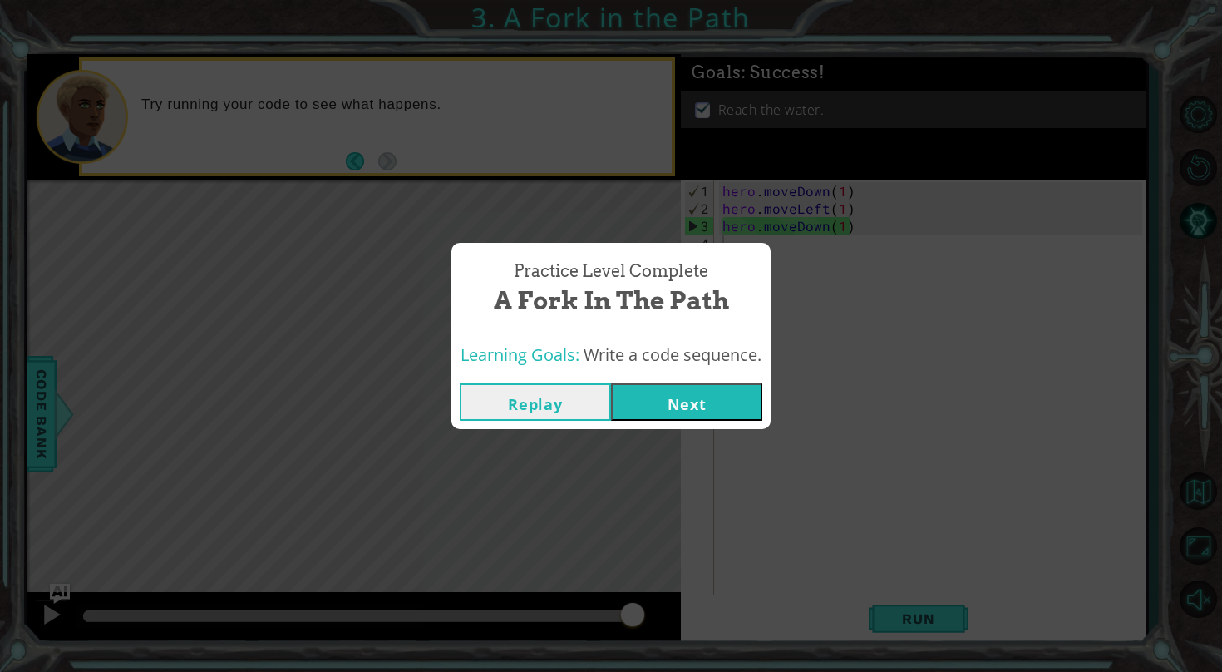
click at [739, 406] on button "Next" at bounding box center [686, 401] width 151 height 37
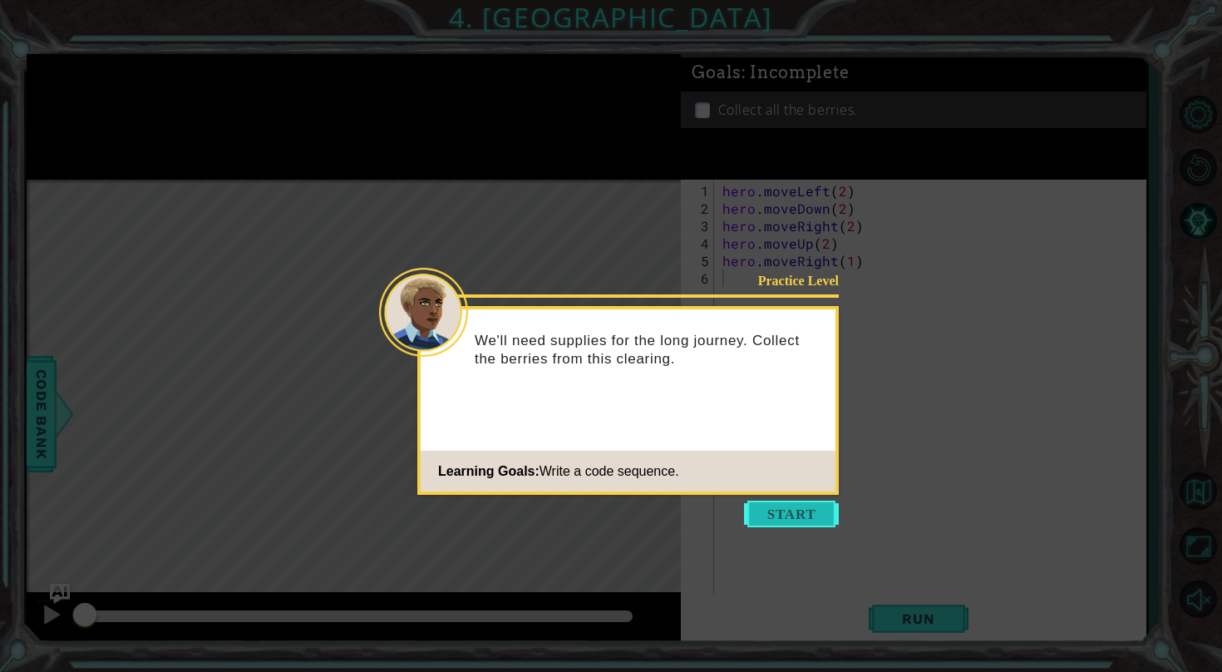
click at [794, 510] on button "Start" at bounding box center [791, 513] width 95 height 27
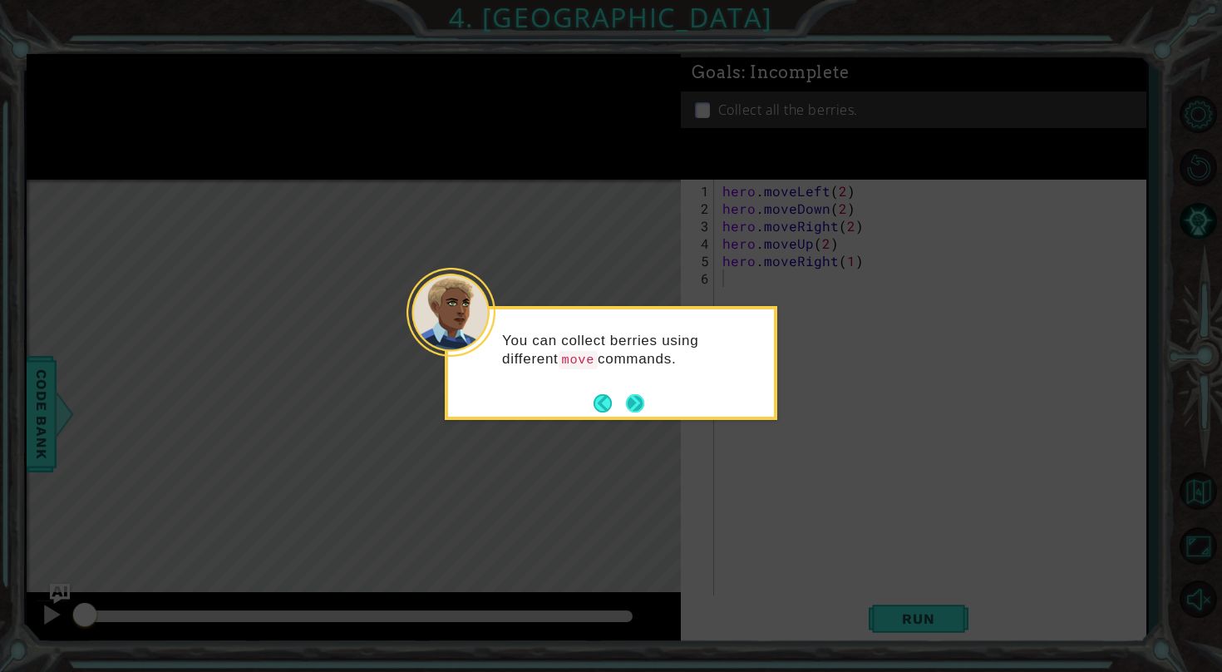
click at [636, 407] on button "Next" at bounding box center [635, 402] width 30 height 30
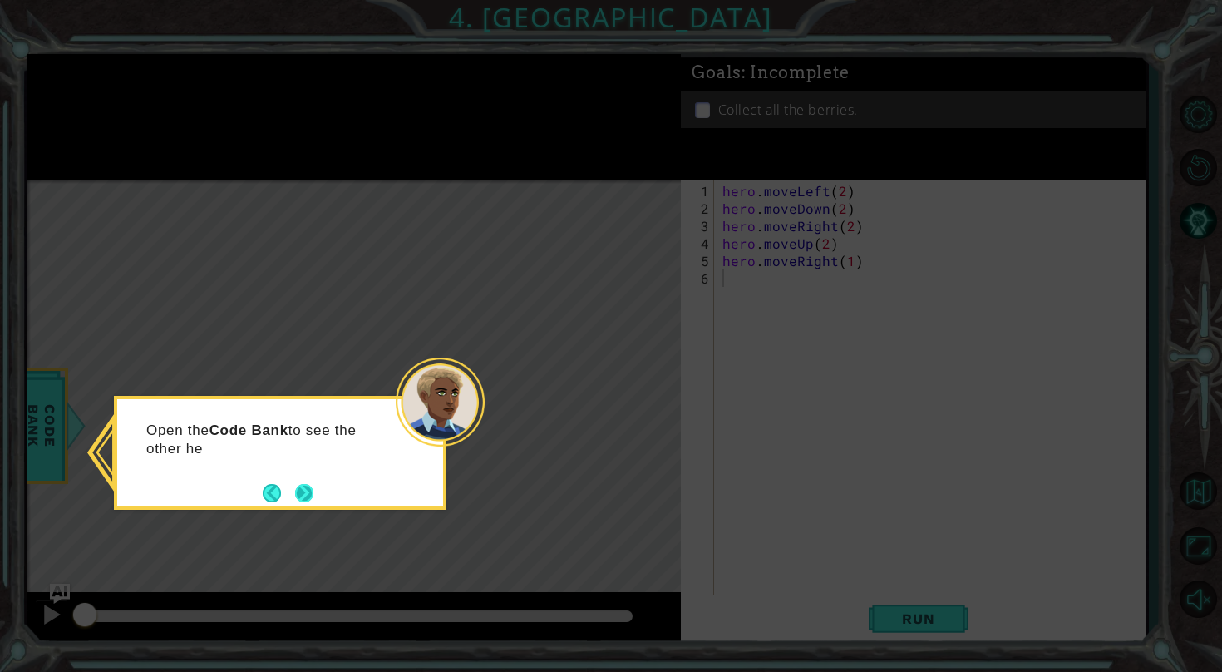
click at [308, 484] on button "Next" at bounding box center [304, 493] width 18 height 18
click at [308, 483] on button "Next" at bounding box center [304, 492] width 21 height 21
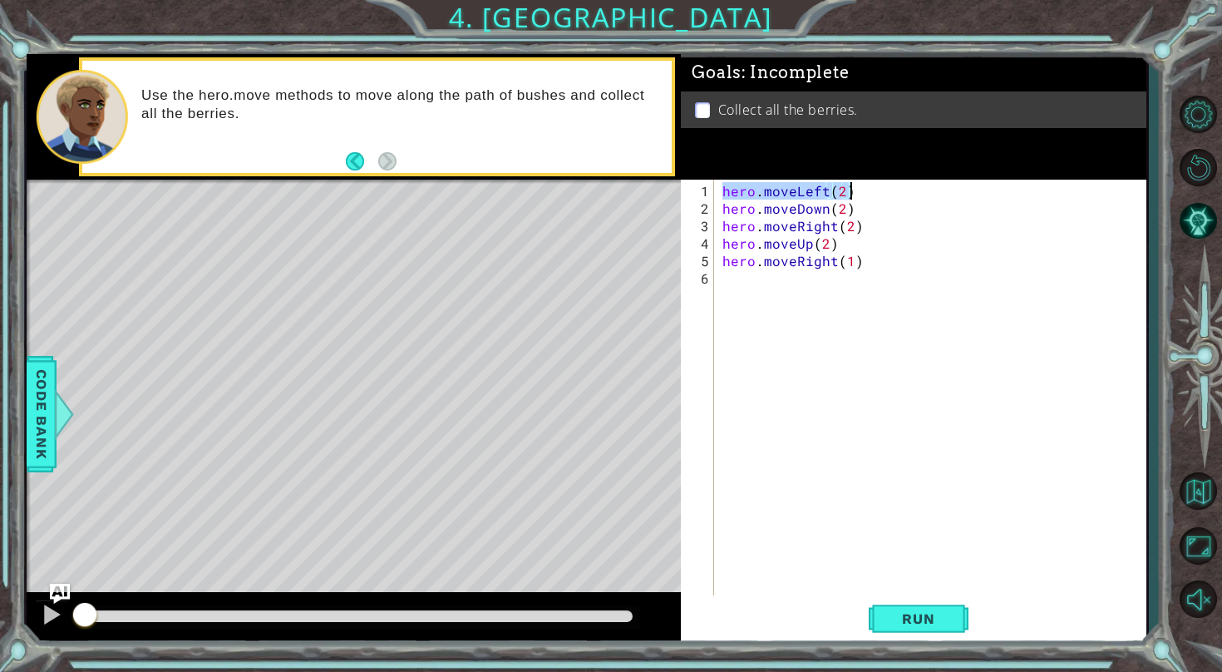
drag, startPoint x: 721, startPoint y: 192, endPoint x: 848, endPoint y: 193, distance: 127.2
click at [848, 193] on div "hero . moveLeft ( 2 ) hero . moveDown ( 2 ) hero . moveRight ( 2 ) hero . moveU…" at bounding box center [934, 409] width 431 height 454
type textarea "hero.moveLeft(2)"
click at [1200, 503] on button "Back to Map" at bounding box center [1198, 490] width 48 height 48
